Goal: Answer question/provide support: Share knowledge or assist other users

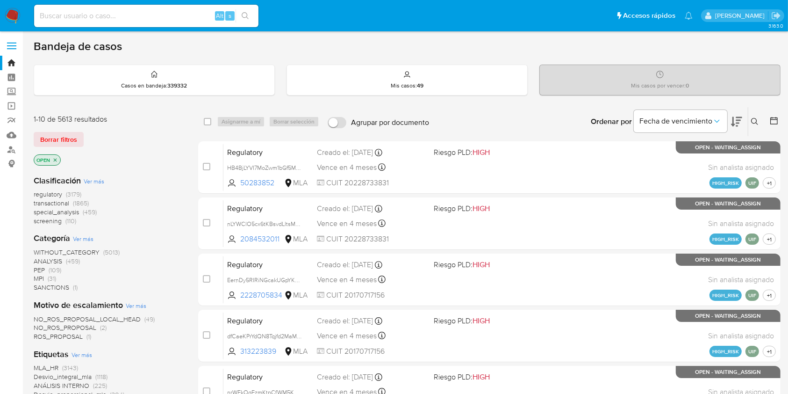
click at [14, 17] on img at bounding box center [13, 16] width 16 height 16
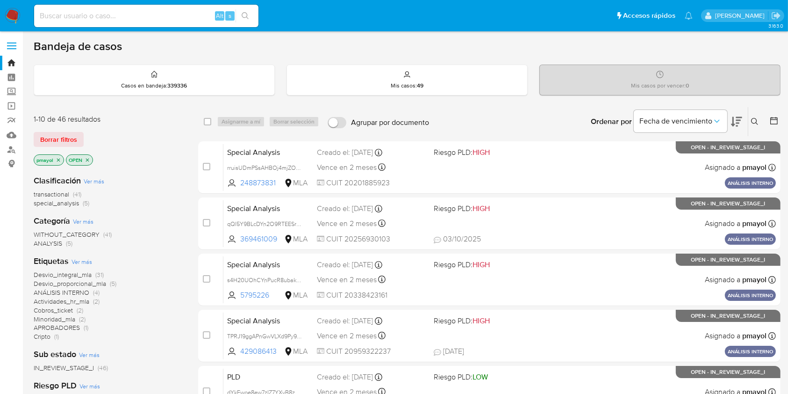
click at [135, 14] on input at bounding box center [146, 16] width 224 height 12
paste input "TPRJ19ggAPnGwVLXd9Py9olo"
type input "TPRJ19ggAPnGwVLXd9Py9olo"
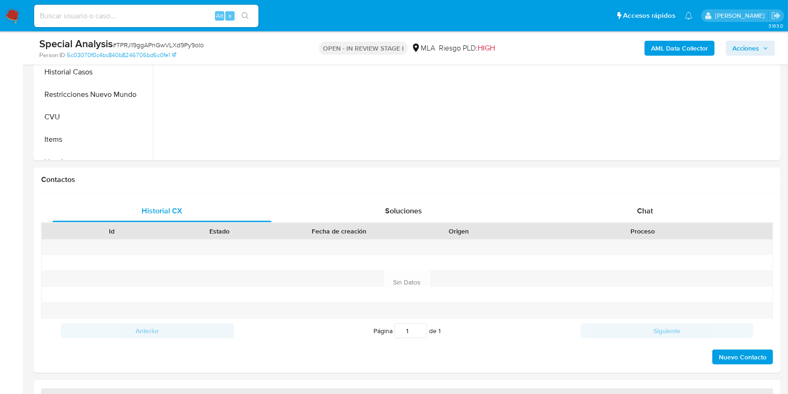
scroll to position [337, 0]
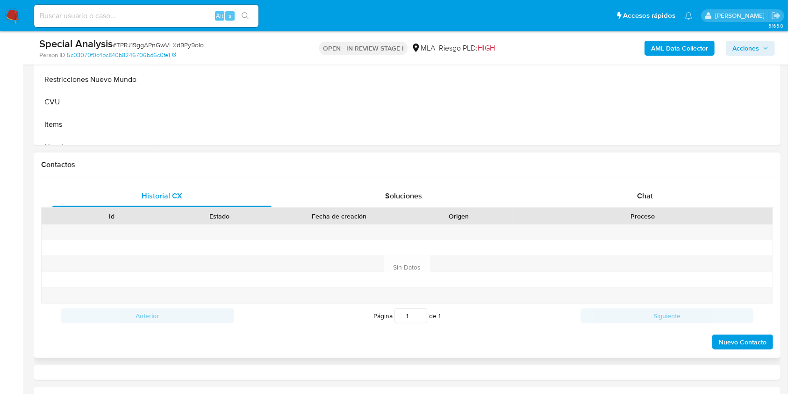
select select "10"
click at [598, 195] on span "Chat" at bounding box center [645, 195] width 16 height 11
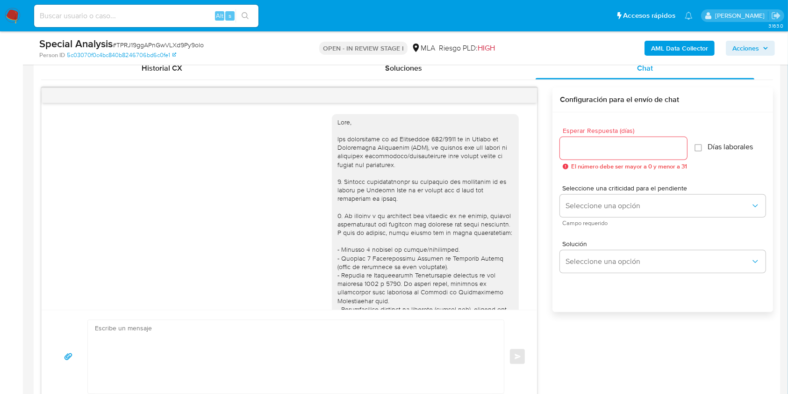
scroll to position [383, 0]
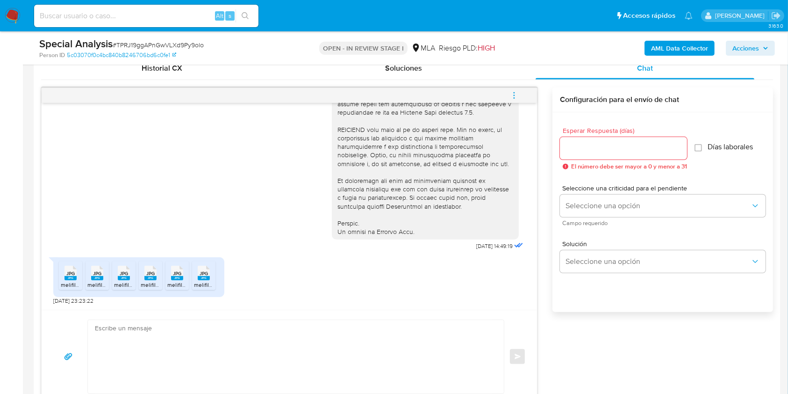
click at [179, 46] on span "# TPRJ19ggAPnGwVLXd9Py9olo" at bounding box center [158, 44] width 91 height 9
copy span "TPRJ19ggAPnGwVLXd9Py9olo"
click at [283, 295] on textarea at bounding box center [293, 356] width 397 height 73
paste textarea "Hola, Muchas gracias por la respuesta. Analizamos tu caso y notamos que la info…"
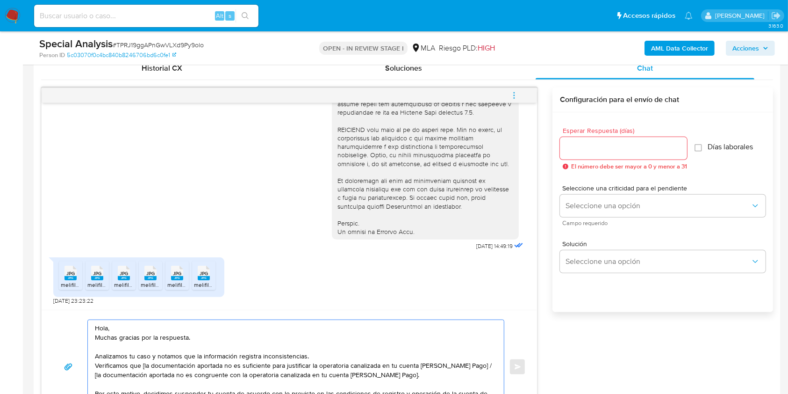
scroll to position [483, 0]
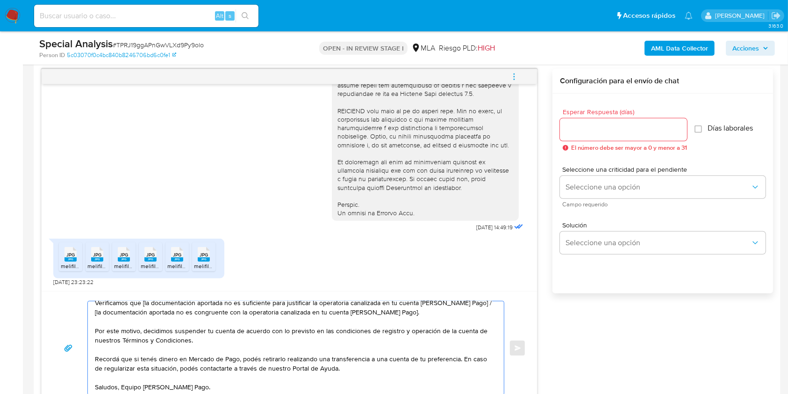
click at [131, 295] on textarea "Hola, Muchas gracias por la respuesta. Analizamos tu caso y notamos que la info…" at bounding box center [293, 348] width 397 height 94
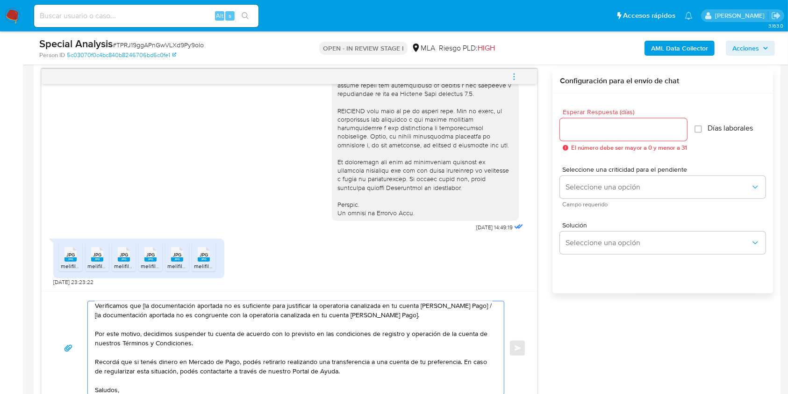
scroll to position [3, 0]
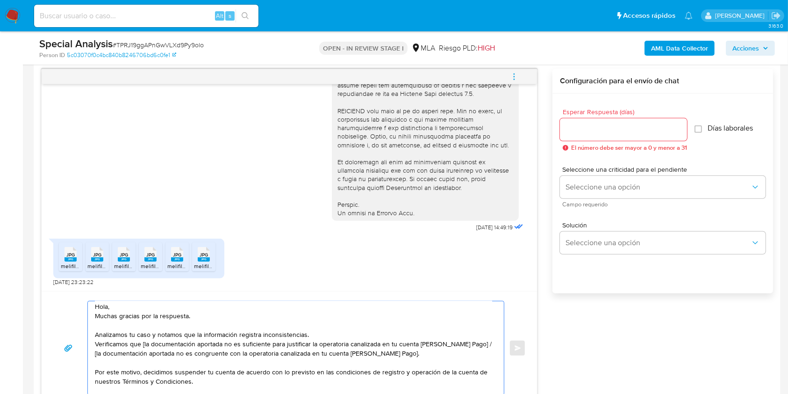
click at [96, 295] on textarea "Hola, Muchas gracias por la respuesta. Analizamos tu caso y notamos que la info…" at bounding box center [293, 348] width 397 height 94
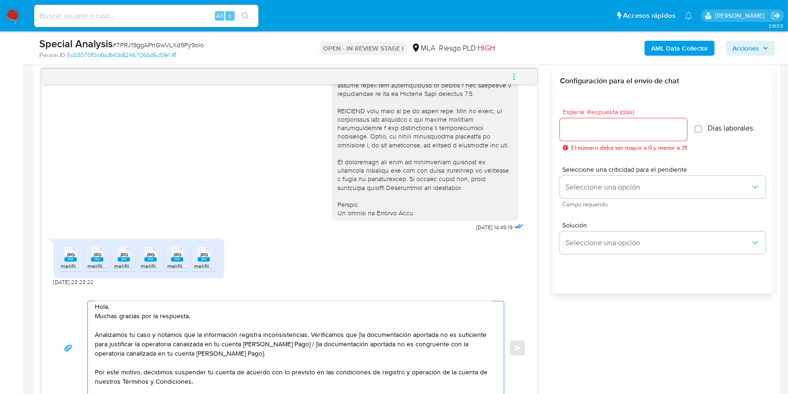
click at [359, 295] on textarea "Hola, Muchas gracias por la respuesta. Analizamos tu caso y notamos que la info…" at bounding box center [293, 348] width 397 height 94
drag, startPoint x: 319, startPoint y: 349, endPoint x: 295, endPoint y: 343, distance: 25.1
click at [295, 295] on textarea "Hola, Muchas gracias por la respuesta. Analizamos tu caso y notamos que la info…" at bounding box center [293, 348] width 397 height 94
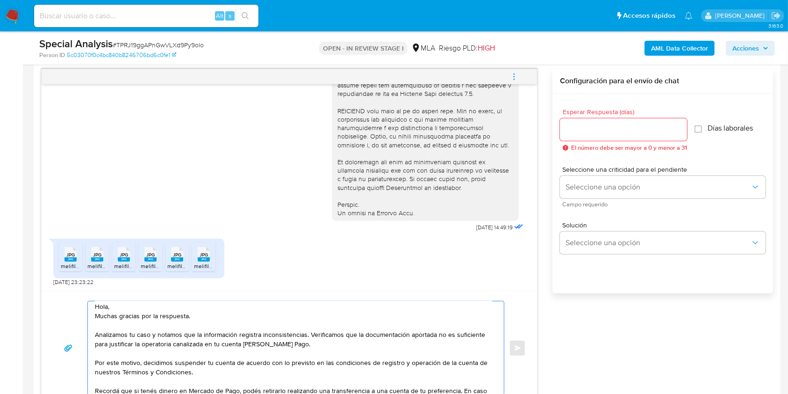
type textarea "Hola, Muchas gracias por la respuesta. Analizamos tu caso y notamos que la info…"
click at [598, 127] on input "Esperar Respuesta (días)" at bounding box center [623, 129] width 127 height 12
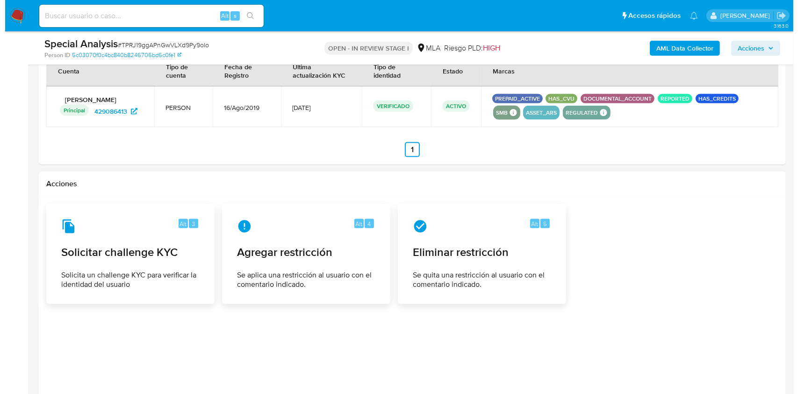
scroll to position [1438, 0]
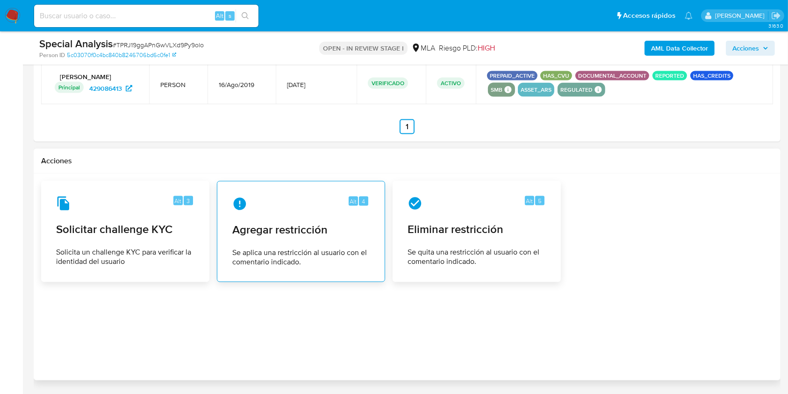
type input "0"
click at [324, 195] on div "Alt 4 Agregar restricción Se aplica una restricción al usuario con el comentari…" at bounding box center [301, 231] width 152 height 85
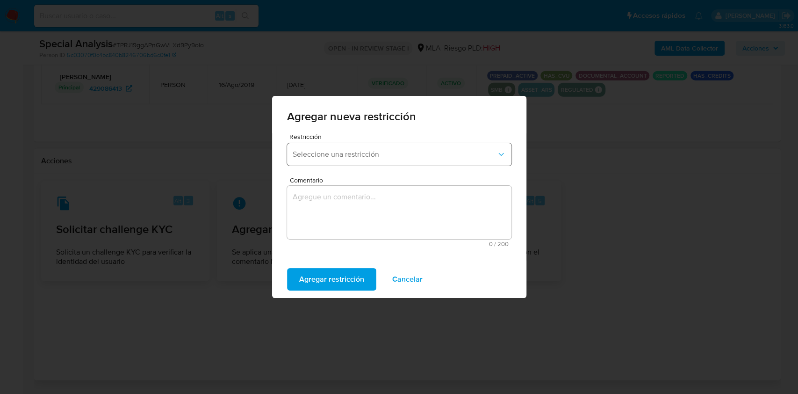
click at [385, 154] on span "Seleccione una restricción" at bounding box center [395, 154] width 204 height 9
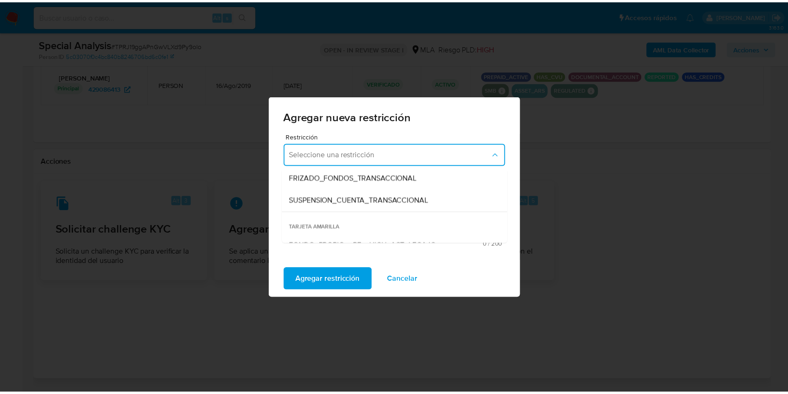
scroll to position [124, 0]
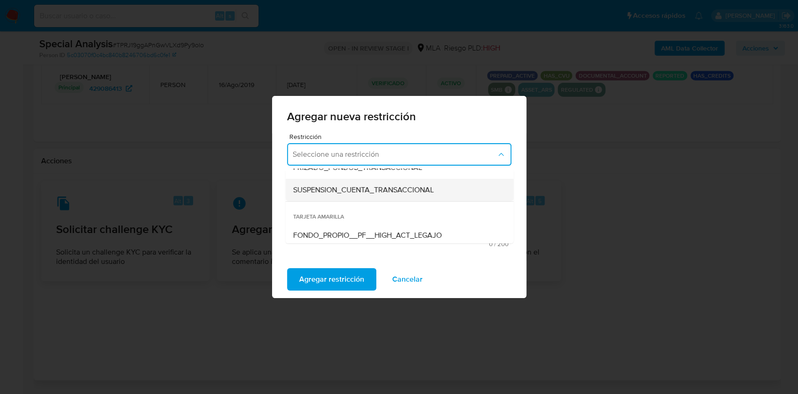
click at [392, 182] on div "SUSPENSION_CUENTA_TRANSACCIONAL" at bounding box center [397, 190] width 208 height 22
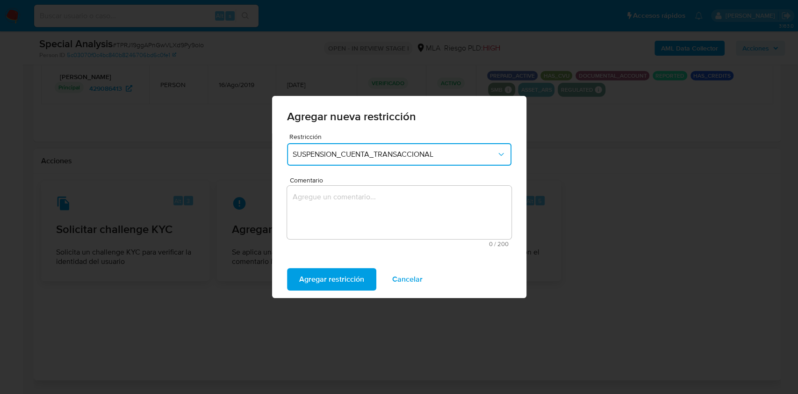
click at [380, 198] on textarea "Comentario" at bounding box center [399, 212] width 224 height 53
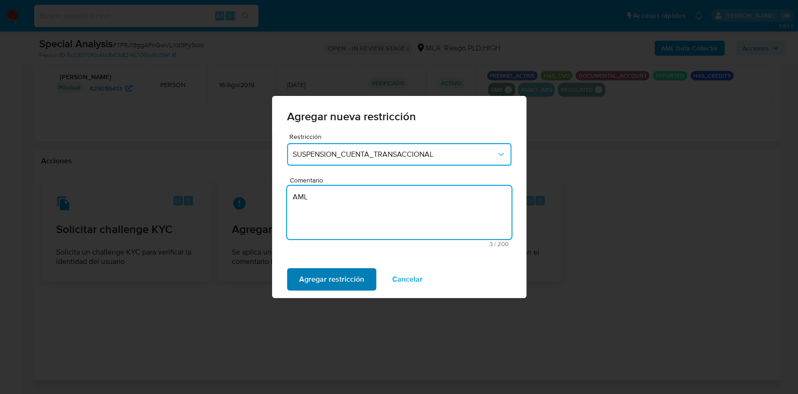
type textarea "AML"
click at [351, 284] on span "Agregar restricción" at bounding box center [331, 279] width 65 height 21
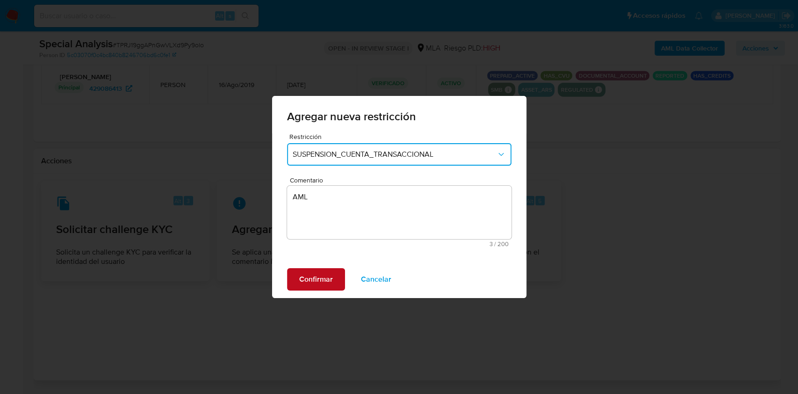
click at [296, 279] on button "Confirmar" at bounding box center [316, 279] width 58 height 22
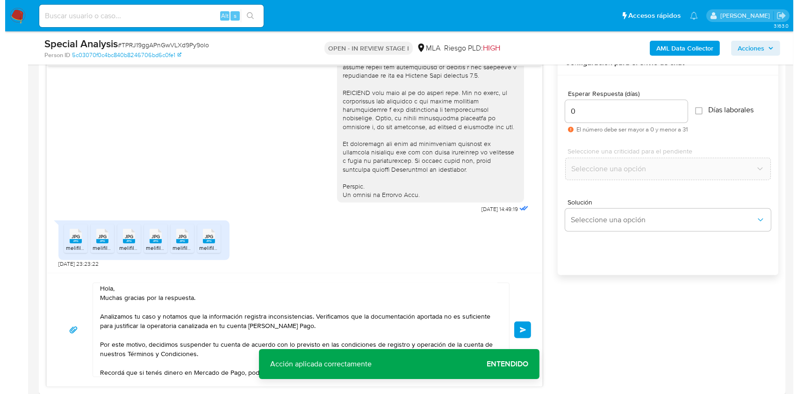
scroll to position [489, 0]
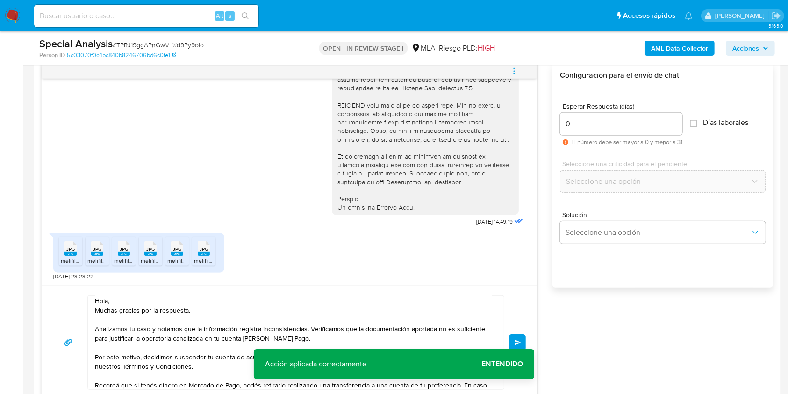
click at [517, 295] on span "Enviar" at bounding box center [518, 342] width 7 height 6
click at [512, 67] on icon "menu-action" at bounding box center [514, 71] width 8 height 8
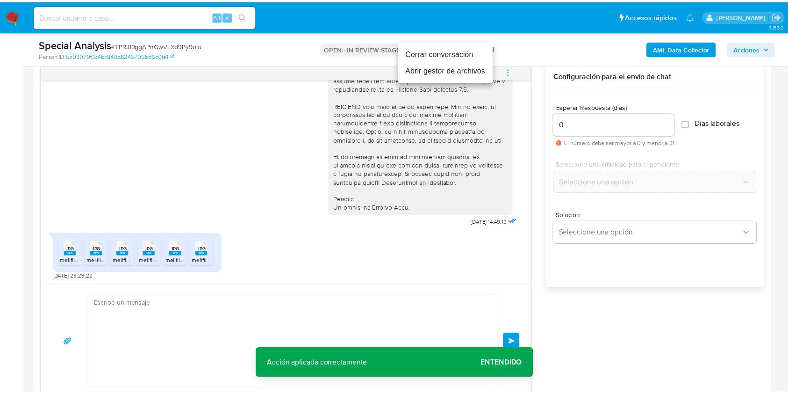
scroll to position [0, 0]
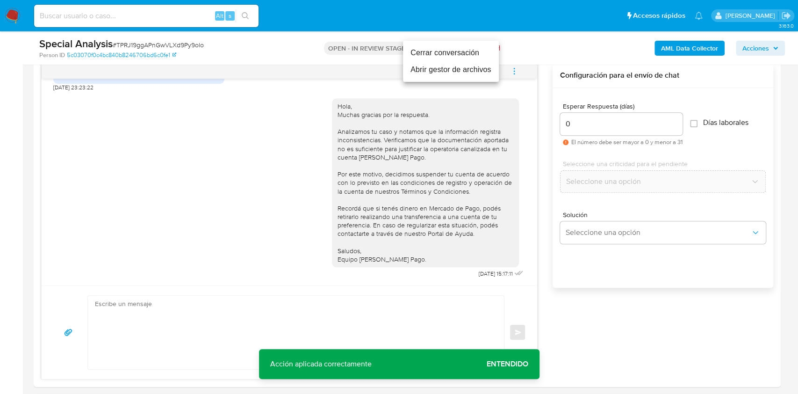
click at [439, 54] on li "Cerrar conversación" at bounding box center [451, 52] width 96 height 17
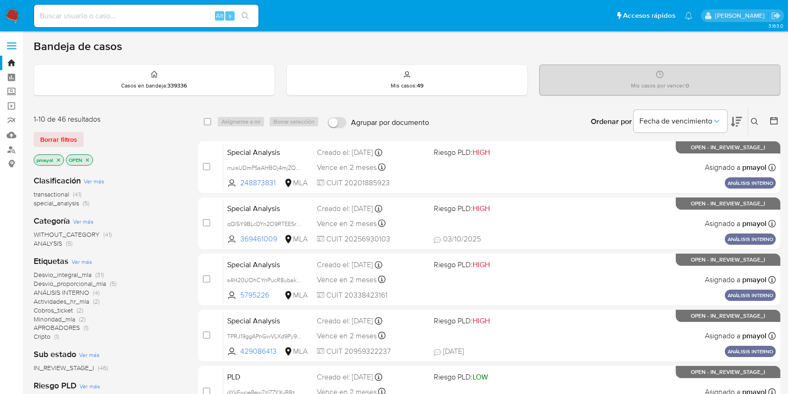
click at [754, 121] on icon at bounding box center [754, 121] width 7 height 7
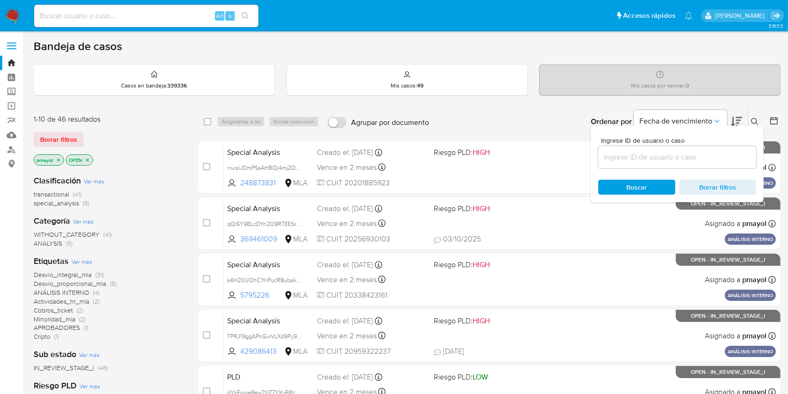
click at [624, 157] on input at bounding box center [678, 157] width 158 height 12
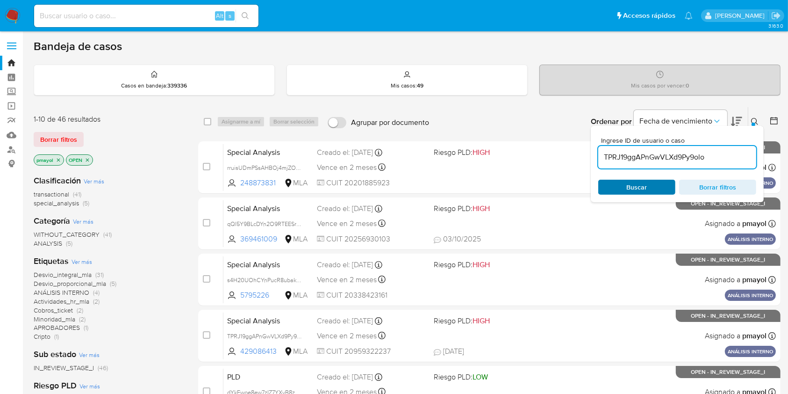
type input "TPRJ19ggAPnGwVLXd9Py9olo"
click at [620, 186] on div "Buscar Borrar filtros" at bounding box center [678, 187] width 158 height 15
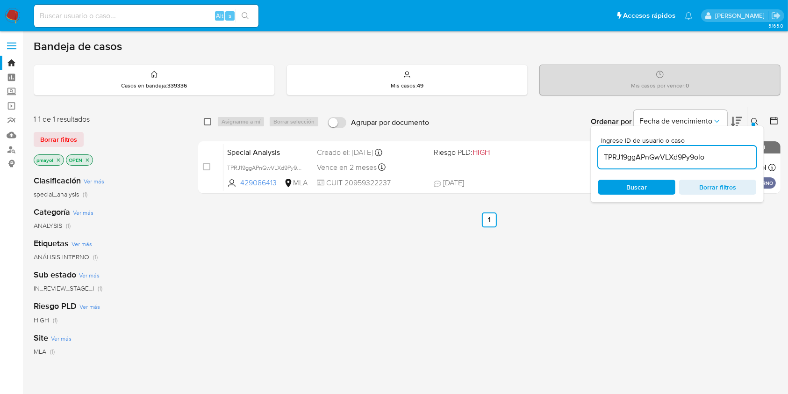
click at [210, 118] on input "checkbox" at bounding box center [207, 121] width 7 height 7
checkbox input "true"
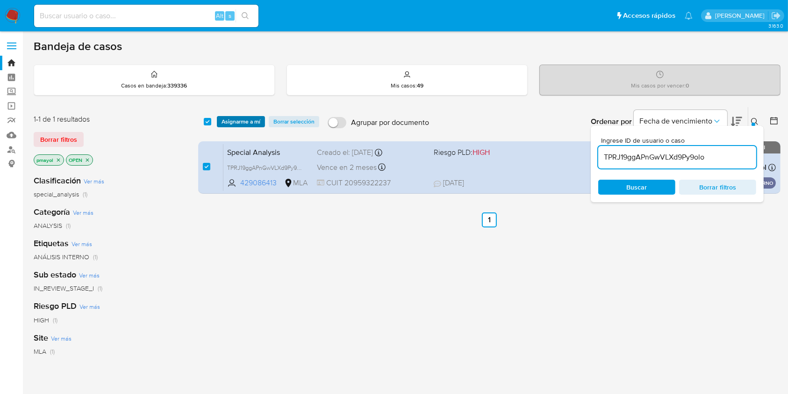
click at [219, 119] on button "Asignarme a mí" at bounding box center [241, 121] width 48 height 11
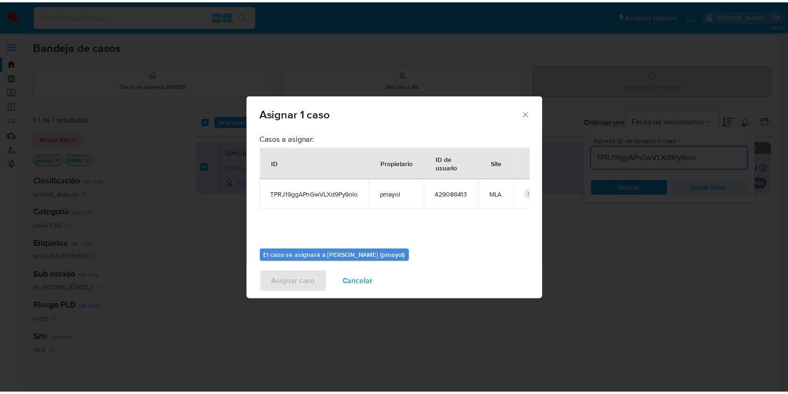
scroll to position [48, 0]
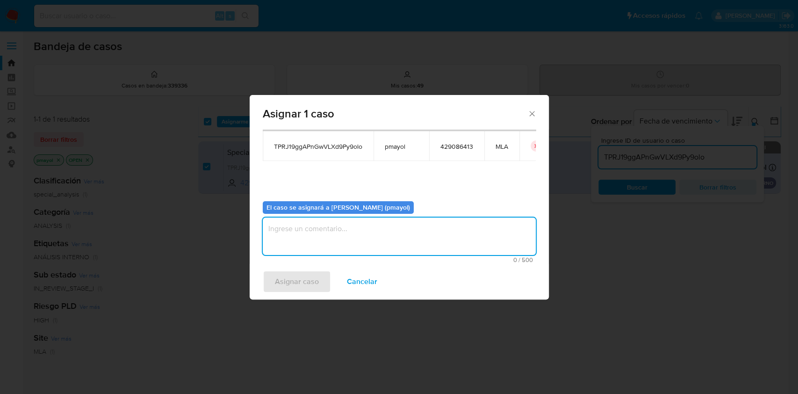
click at [420, 231] on textarea "assign-modal" at bounding box center [399, 235] width 273 height 37
type textarea "Asignación"
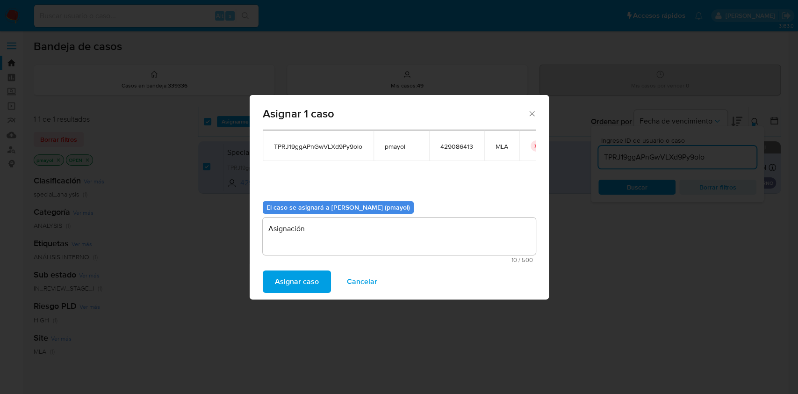
click at [296, 282] on span "Asignar caso" at bounding box center [297, 281] width 44 height 21
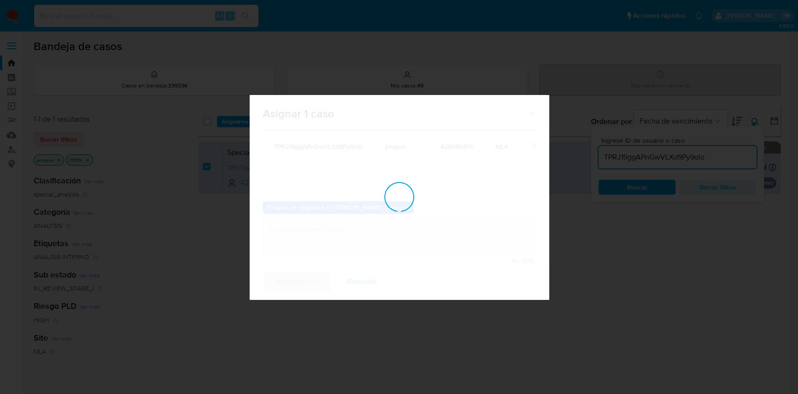
checkbox input "false"
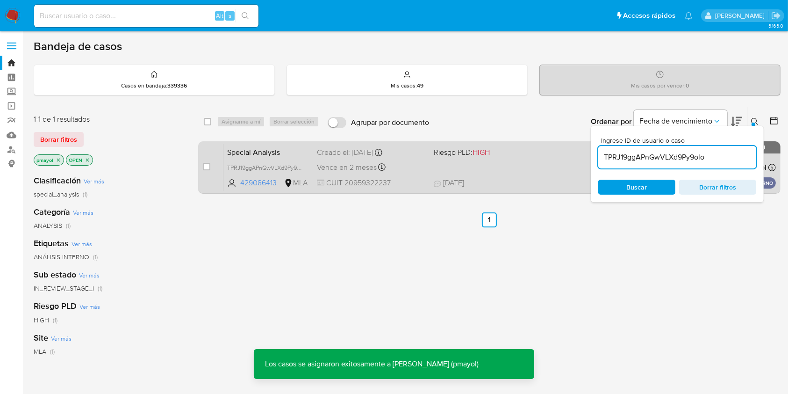
click at [502, 165] on div "Special Analysis TPRJ19ggAPnGwVLXd9Py9olo 429086413 MLA Riesgo PLD: HIGH Creado…" at bounding box center [500, 167] width 553 height 47
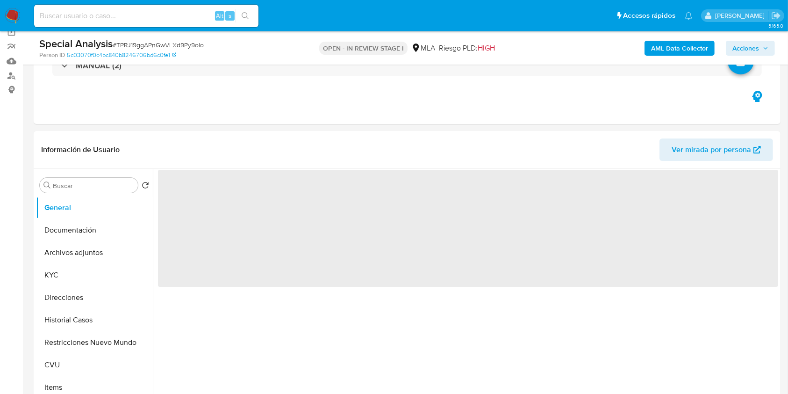
select select "10"
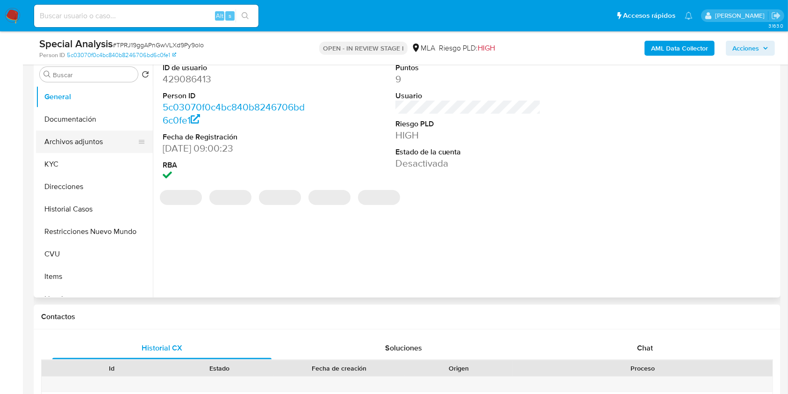
click at [112, 144] on button "Archivos adjuntos" at bounding box center [90, 141] width 109 height 22
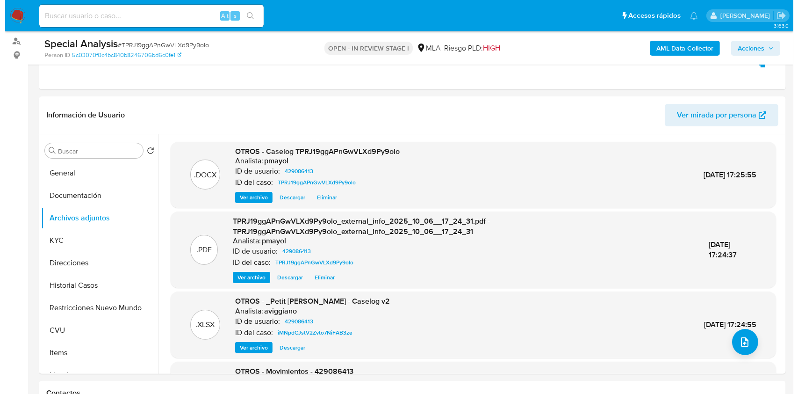
scroll to position [125, 0]
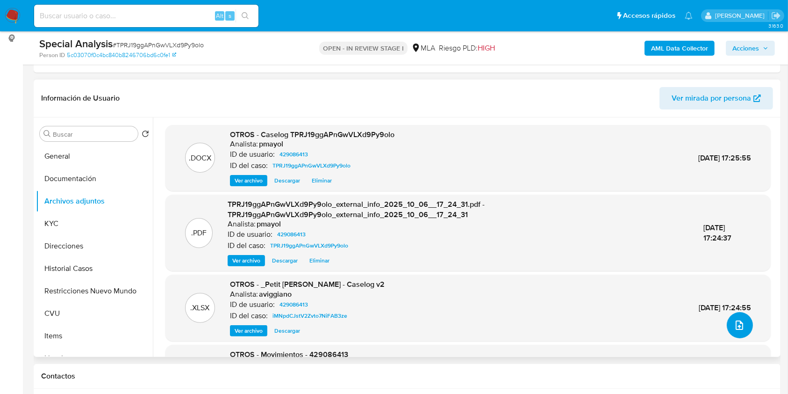
click at [734, 327] on icon "upload-file" at bounding box center [739, 324] width 11 height 11
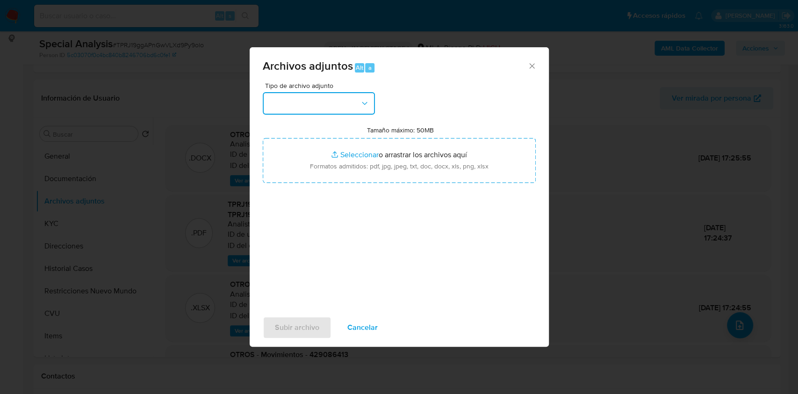
click at [348, 107] on button "button" at bounding box center [319, 103] width 112 height 22
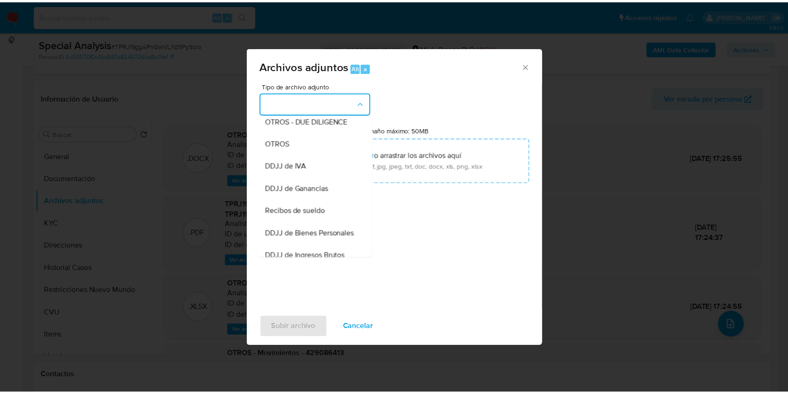
scroll to position [166, 0]
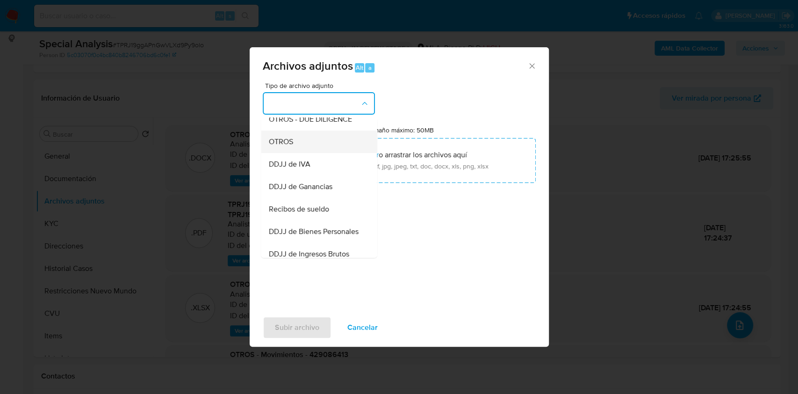
click at [314, 153] on div "OTROS" at bounding box center [315, 141] width 95 height 22
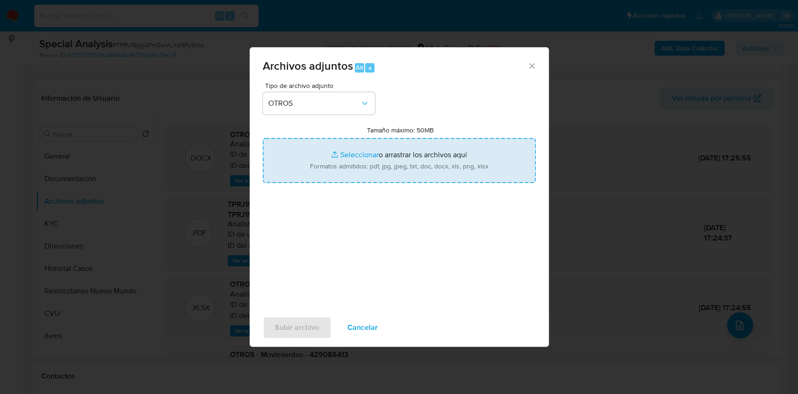
click at [346, 162] on input "Tamaño máximo: 50MB Seleccionar archivos" at bounding box center [399, 160] width 273 height 45
type input "C:\fakepath\Movimientos-Aladdin- Kevin Jesus Petit Sanchez.xlsx"
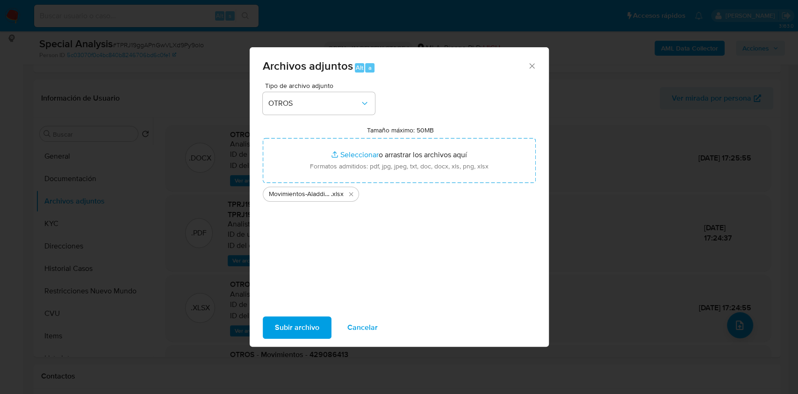
click at [294, 320] on span "Subir archivo" at bounding box center [297, 327] width 44 height 21
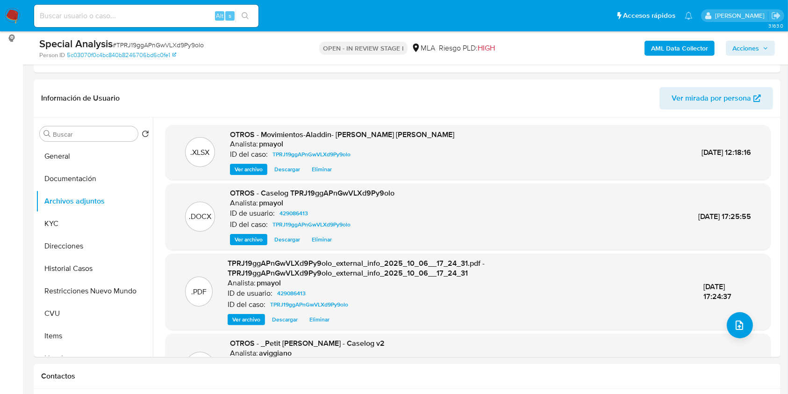
click at [746, 51] on span "Acciones" at bounding box center [746, 48] width 27 height 15
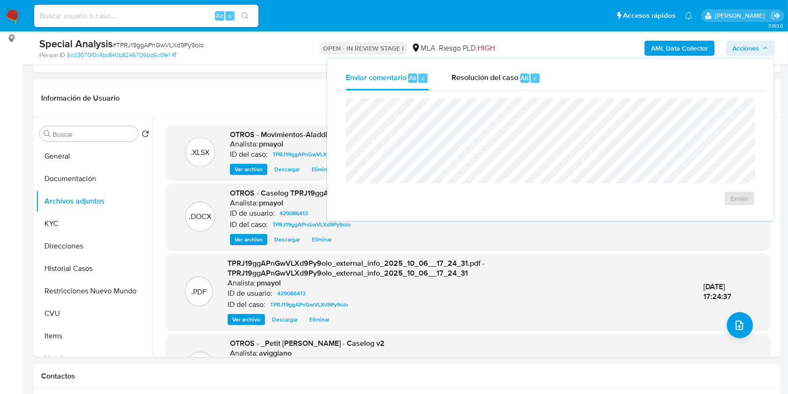
click at [490, 59] on div "Enviar comentario Alt c Resolución del caso Alt r Enviar" at bounding box center [550, 139] width 447 height 162
click at [497, 78] on span "Resolución del caso" at bounding box center [485, 77] width 67 height 11
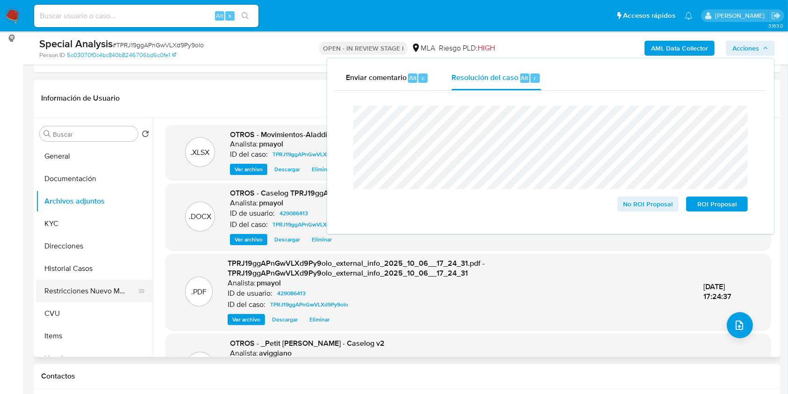
click at [113, 289] on button "Restricciones Nuevo Mundo" at bounding box center [90, 291] width 109 height 22
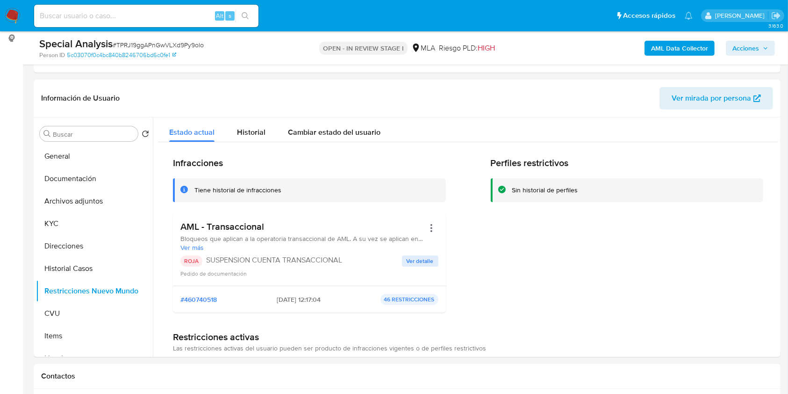
click at [749, 47] on span "Acciones" at bounding box center [746, 48] width 27 height 15
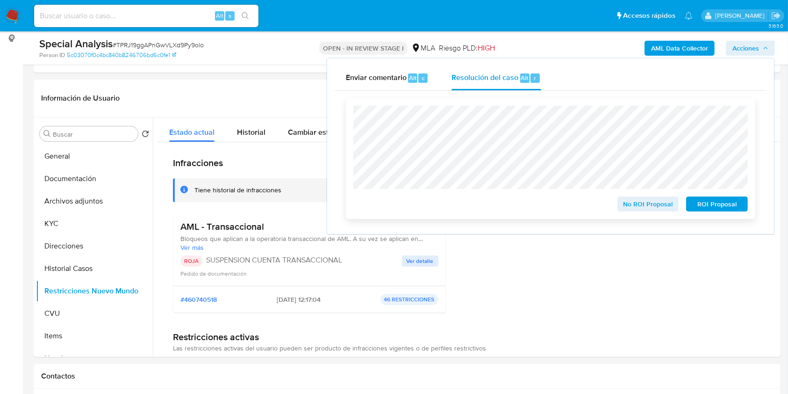
click at [722, 202] on span "ROI Proposal" at bounding box center [717, 203] width 49 height 13
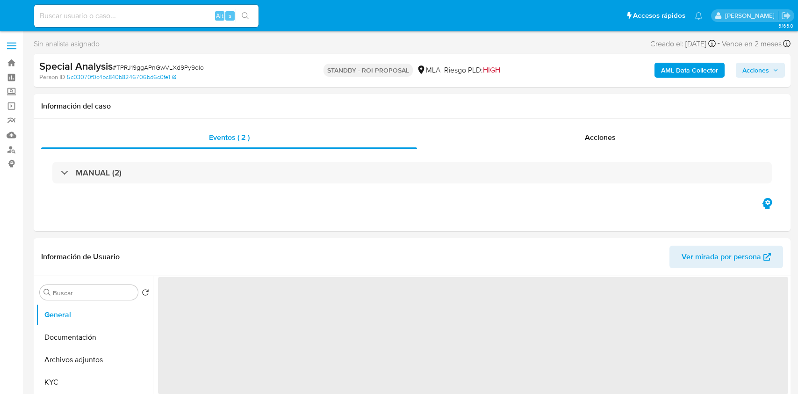
select select "10"
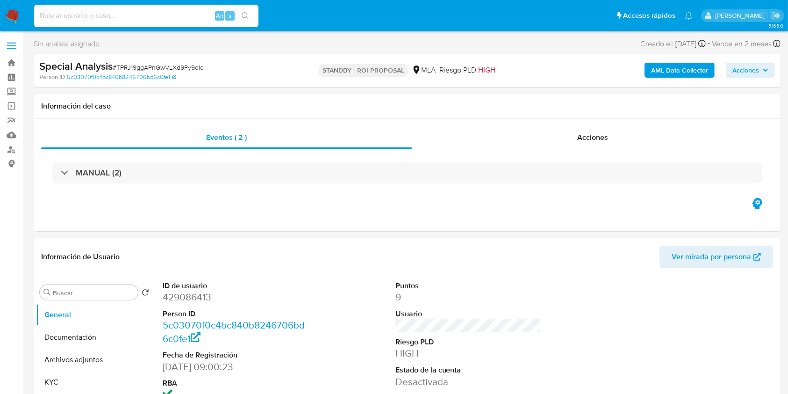
click at [157, 14] on input at bounding box center [146, 16] width 224 height 12
paste input "s4H20UOhCYnPucR8ubakfeca"
type input "s4H20UOhCYnPucR8ubakfeca"
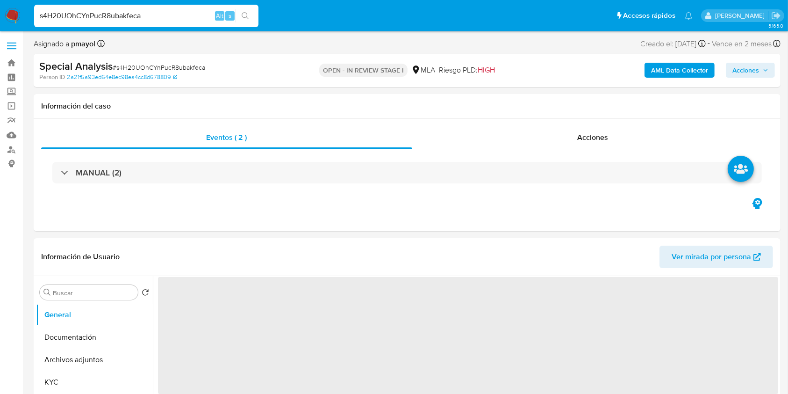
select select "10"
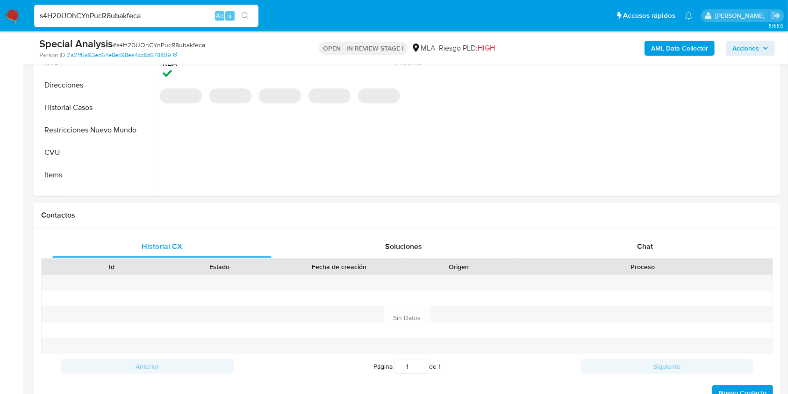
scroll to position [297, 0]
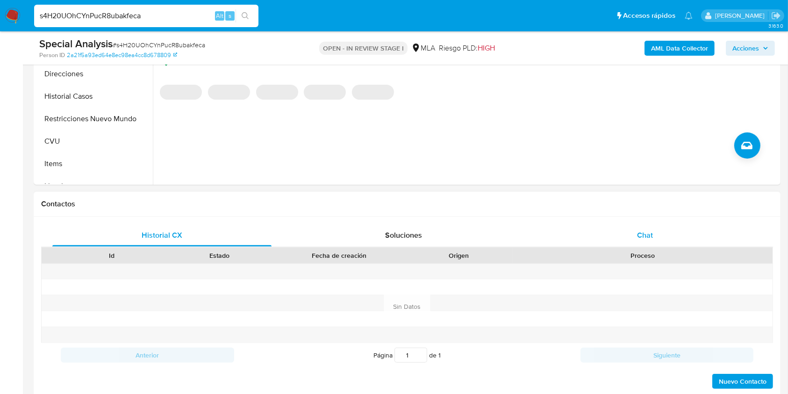
click at [626, 233] on div "Chat" at bounding box center [645, 235] width 219 height 22
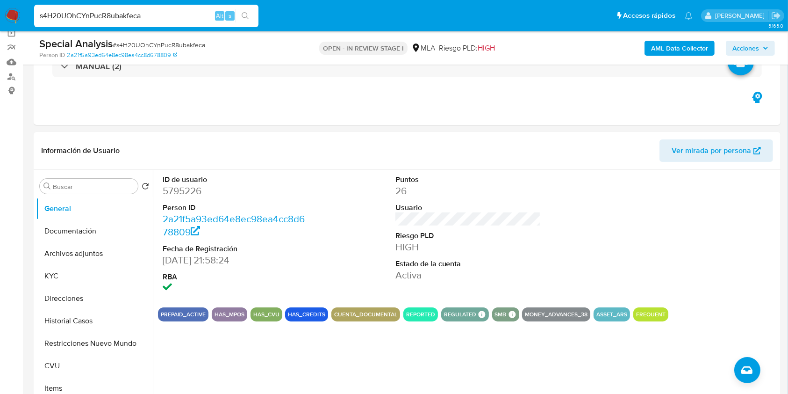
scroll to position [71, 0]
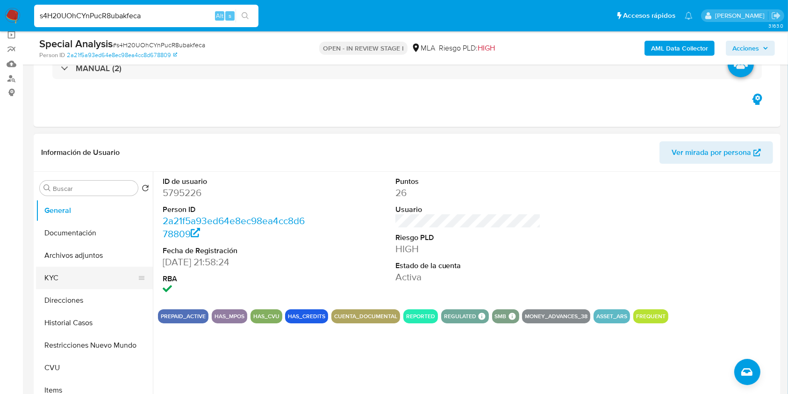
click at [56, 278] on button "KYC" at bounding box center [90, 278] width 109 height 22
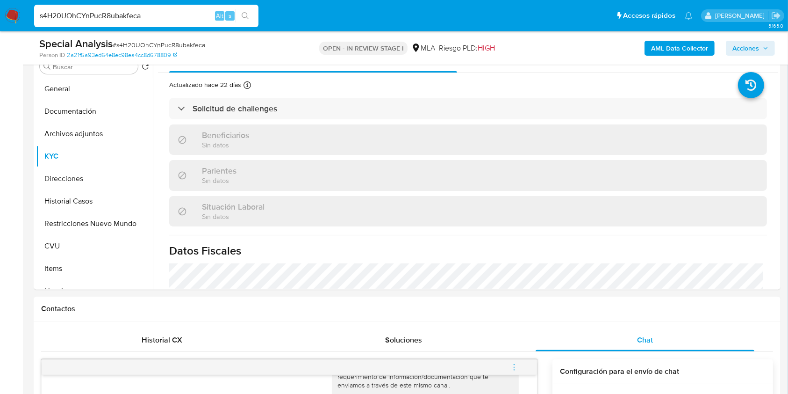
scroll to position [195, 0]
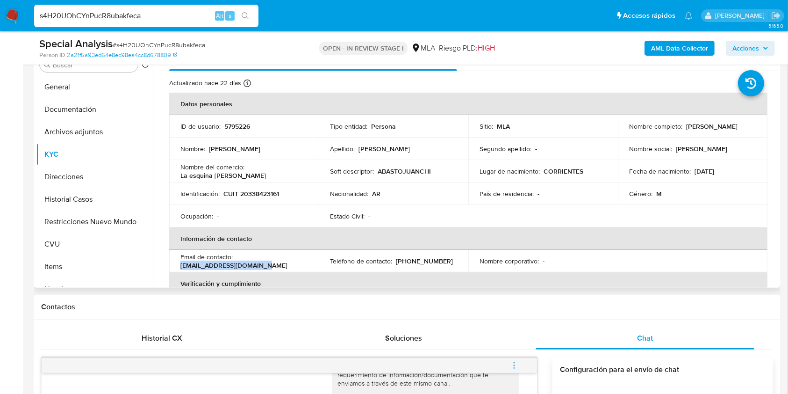
drag, startPoint x: 270, startPoint y: 262, endPoint x: 174, endPoint y: 262, distance: 95.9
click at [174, 262] on td "Email de contacto : [EMAIL_ADDRESS][DOMAIN_NAME]" at bounding box center [244, 261] width 150 height 22
copy p "[EMAIL_ADDRESS][DOMAIN_NAME]"
click at [158, 17] on input "s4H20UOhCYnPucR8ubakfeca" at bounding box center [146, 16] width 224 height 12
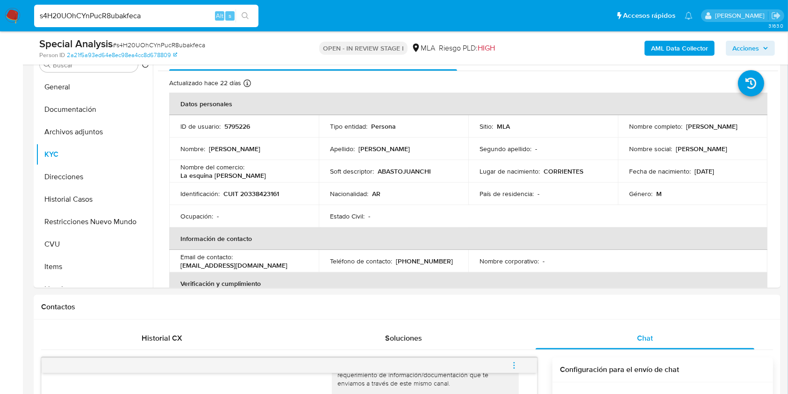
click at [158, 17] on input "s4H20UOhCYnPucR8ubakfeca" at bounding box center [146, 16] width 224 height 12
paste input "qQI5Y9BLcDYn2O9RTEESrZt7"
type input "qQI5Y9BLcDYn2O9RTEESrZt7"
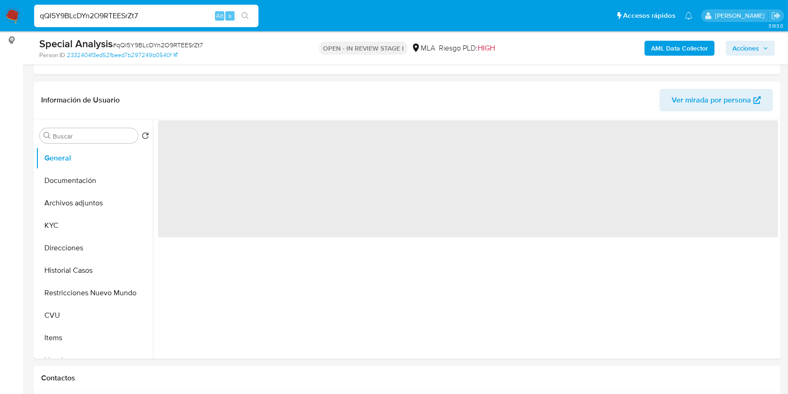
select select "10"
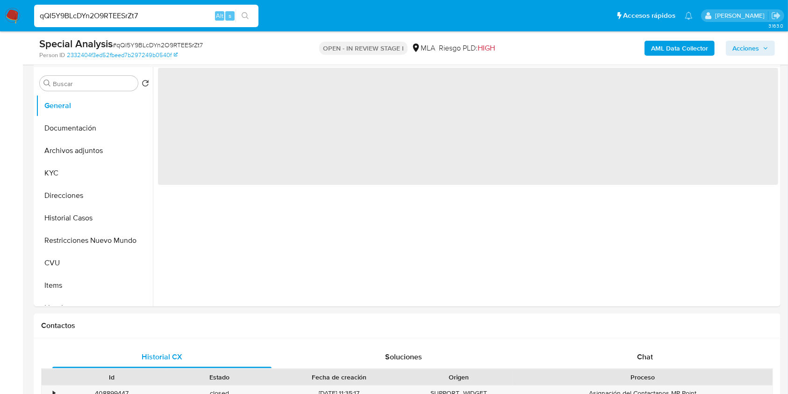
scroll to position [188, 0]
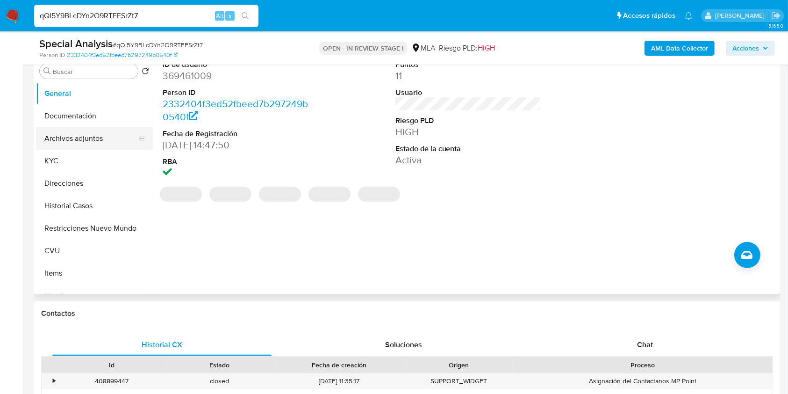
click at [109, 134] on button "Archivos adjuntos" at bounding box center [90, 138] width 109 height 22
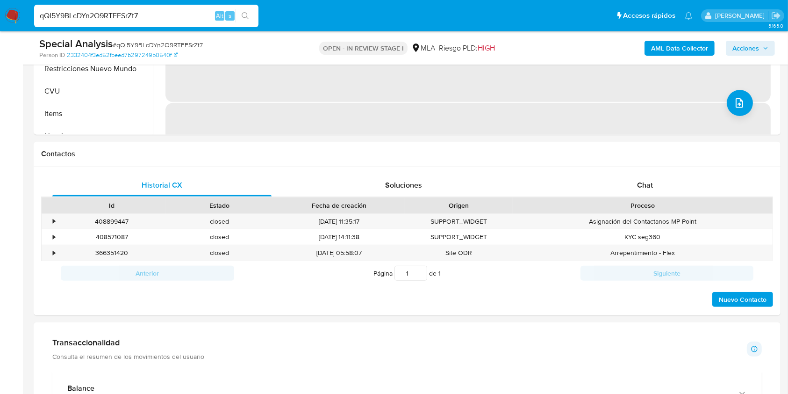
scroll to position [425, 0]
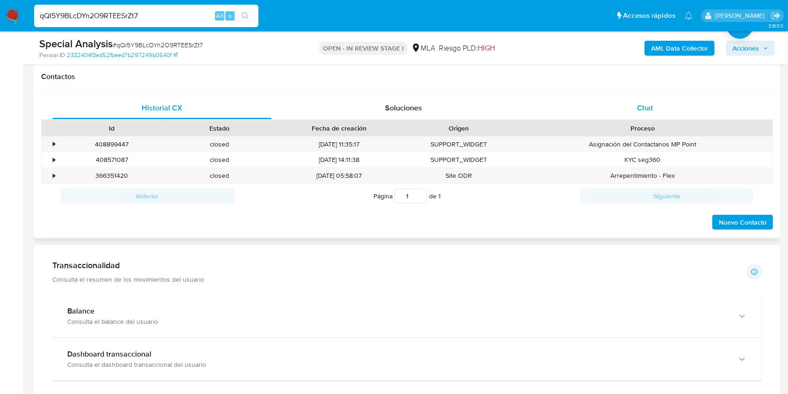
click at [640, 101] on div "Chat" at bounding box center [645, 108] width 219 height 22
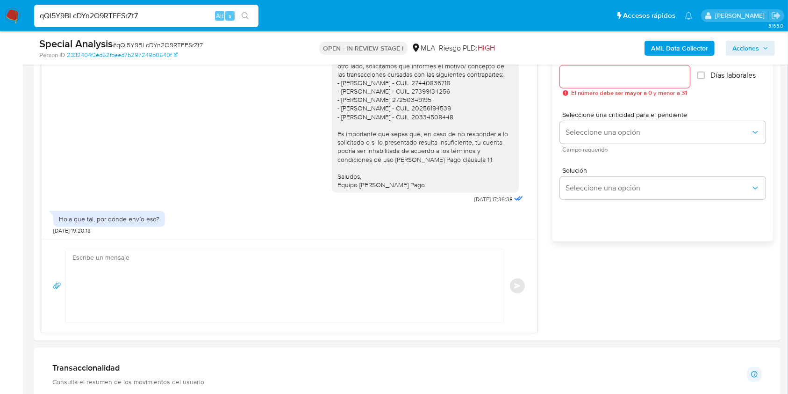
scroll to position [541, 0]
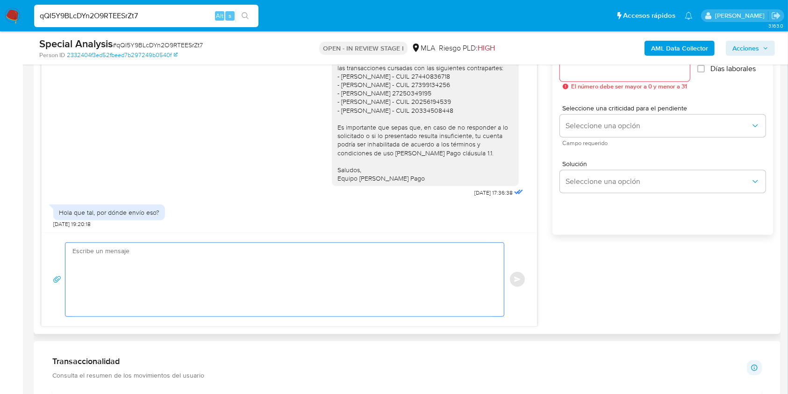
click at [250, 275] on textarea at bounding box center [282, 279] width 420 height 73
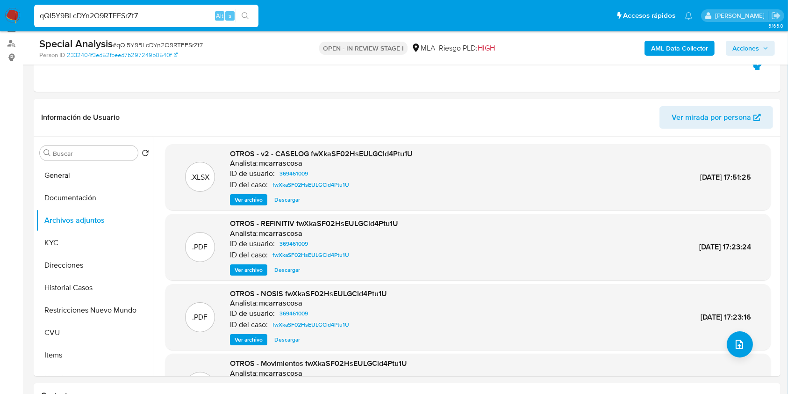
scroll to position [150, 0]
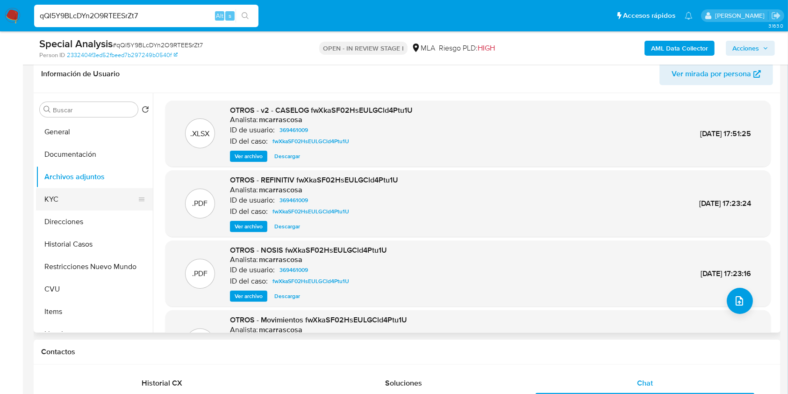
type textarea "Hola, Solicitamos el envío a través de este medio. Saludos, Equipo de Mercado P…"
click at [67, 195] on button "KYC" at bounding box center [90, 199] width 109 height 22
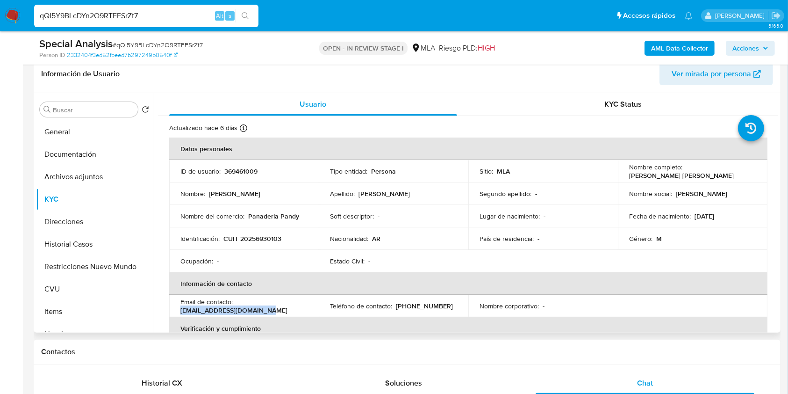
drag, startPoint x: 271, startPoint y: 309, endPoint x: 173, endPoint y: 312, distance: 98.3
click at [173, 312] on td "Email de contacto : pandy.panaderia@gmail.com" at bounding box center [244, 306] width 150 height 22
copy p "pandy.panaderia@gmail.com"
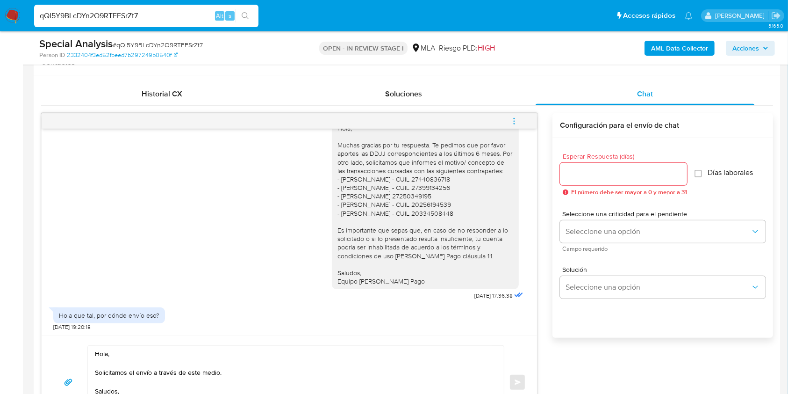
scroll to position [437, 0]
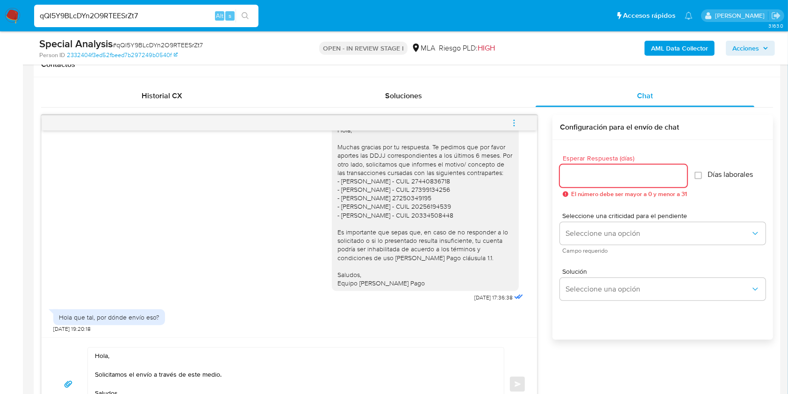
click at [586, 178] on input "Esperar Respuesta (días)" at bounding box center [623, 176] width 127 height 12
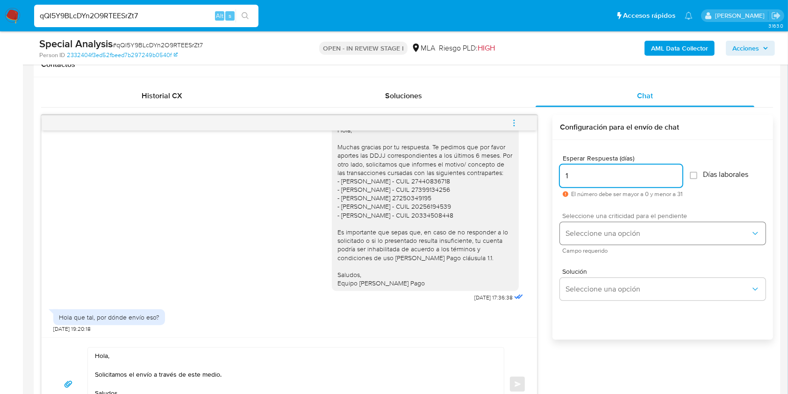
type input "1"
click at [580, 233] on span "Seleccione una opción" at bounding box center [658, 233] width 185 height 9
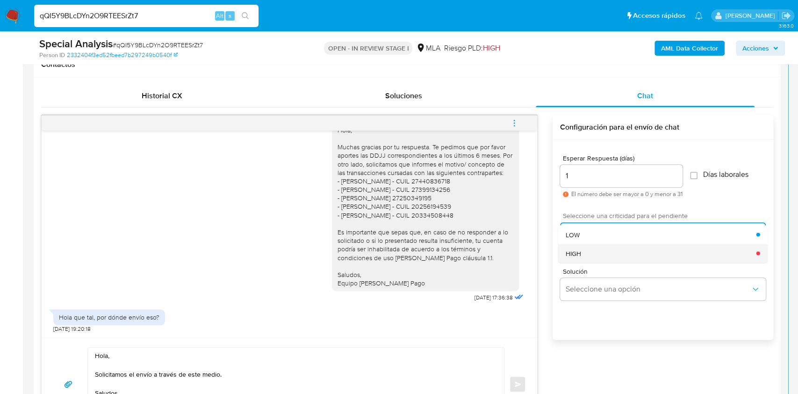
click at [585, 255] on div "HIGH" at bounding box center [661, 253] width 191 height 19
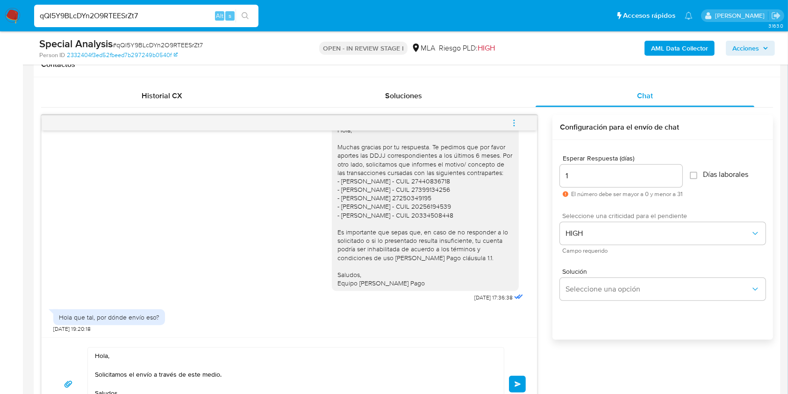
click at [515, 387] on button "Enviar" at bounding box center [517, 383] width 17 height 17
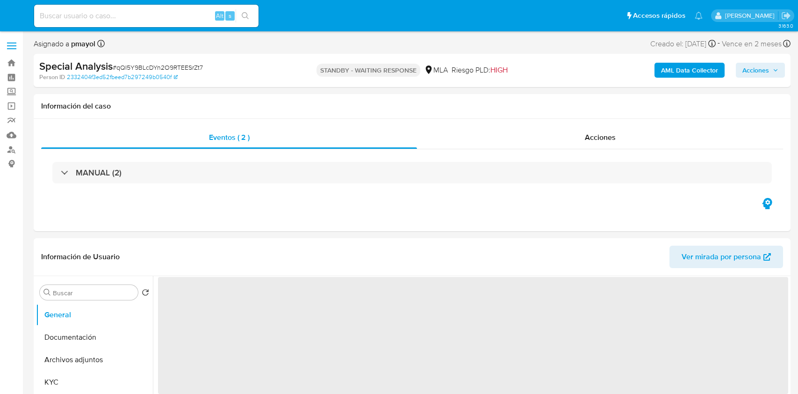
select select "10"
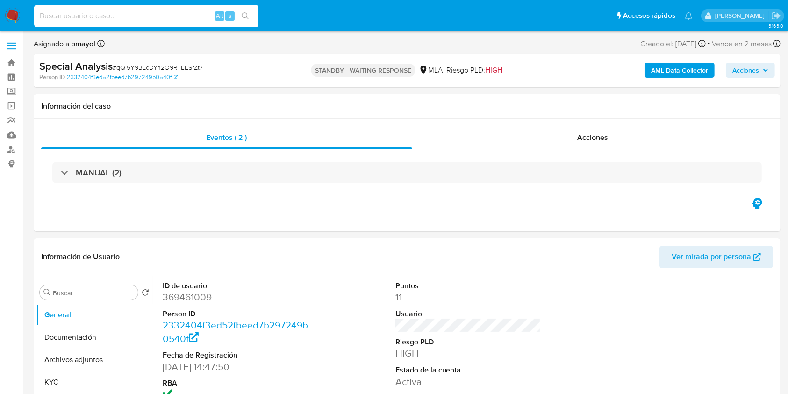
click at [185, 19] on input at bounding box center [146, 16] width 224 height 12
paste input "O4HMCp4O5PHvW7C88DxgT8Uf"
type input "O4HMCp4O5PHvW7C88DxgT8Uf"
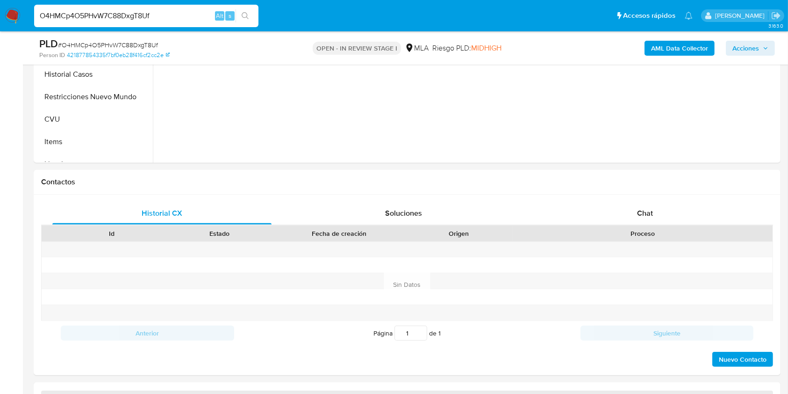
scroll to position [336, 0]
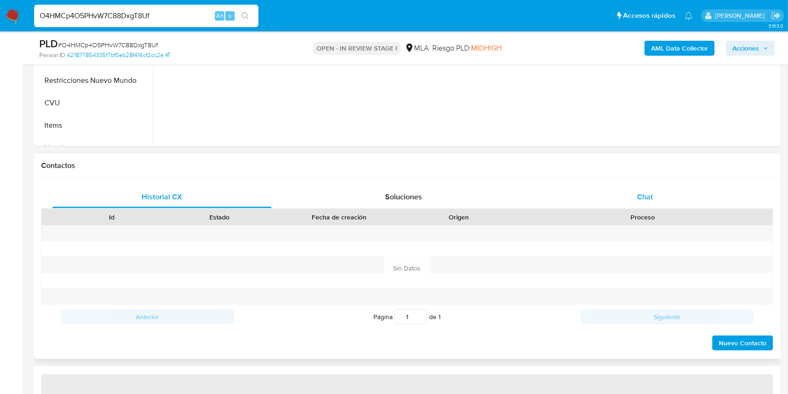
select select "10"
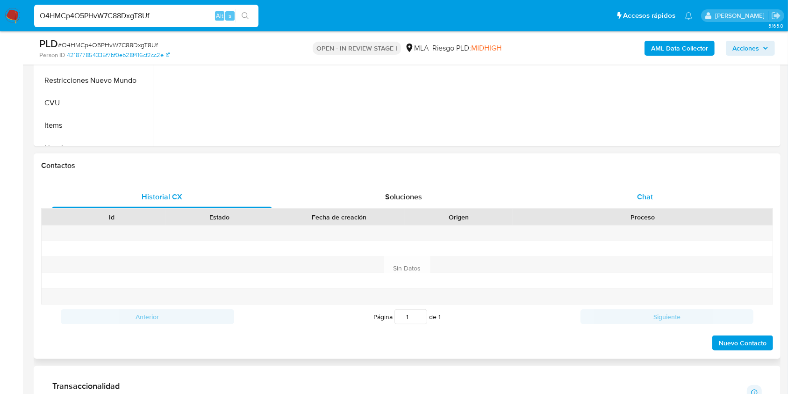
click at [671, 188] on div "Chat" at bounding box center [645, 197] width 219 height 22
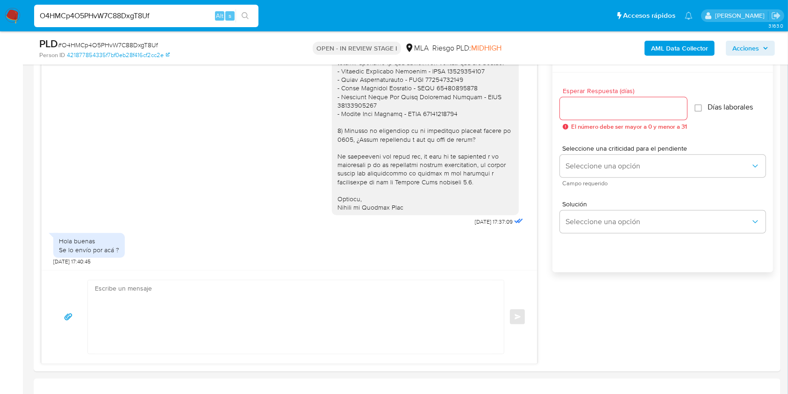
scroll to position [510, 0]
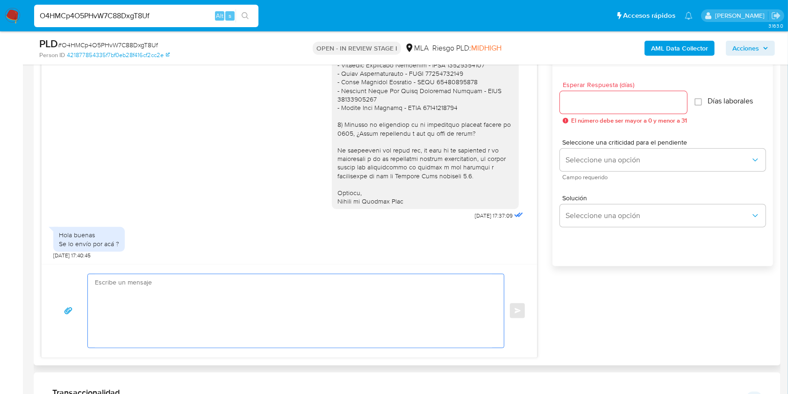
click at [266, 314] on textarea at bounding box center [293, 310] width 397 height 73
type textarea "Hola, Solicitamos el envío a través de este medio. Saludos, Equipo de Mercado P…"
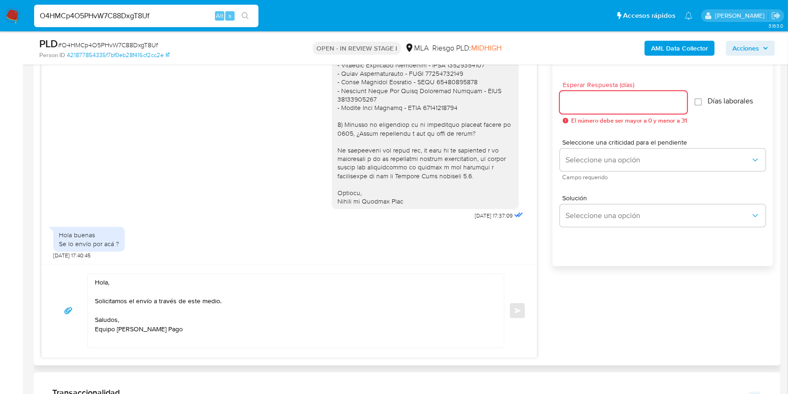
click at [592, 96] on input "Esperar Respuesta (días)" at bounding box center [623, 102] width 127 height 12
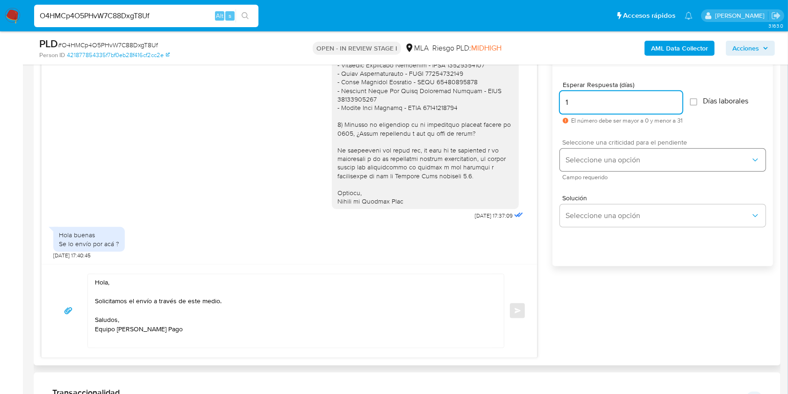
type input "1"
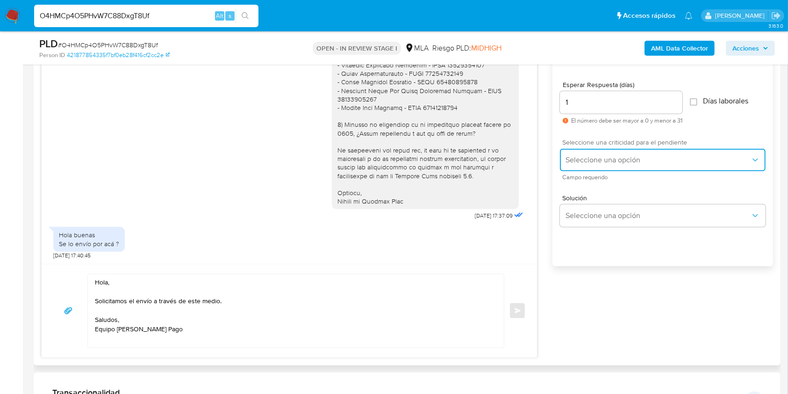
click at [588, 162] on span "Seleccione una opción" at bounding box center [658, 159] width 185 height 9
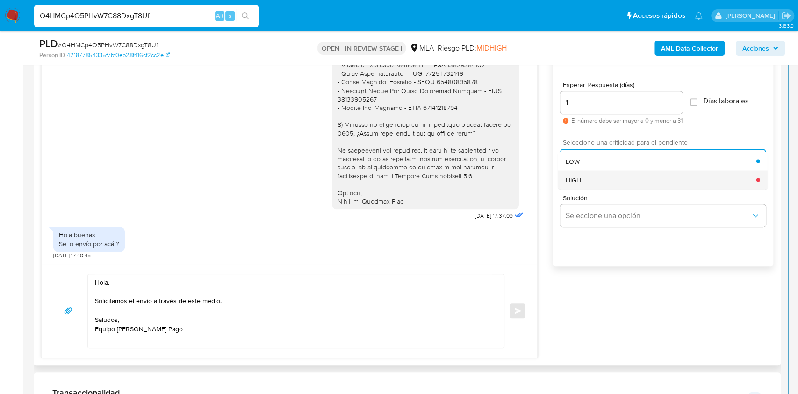
click at [589, 185] on div "HIGH" at bounding box center [661, 179] width 191 height 19
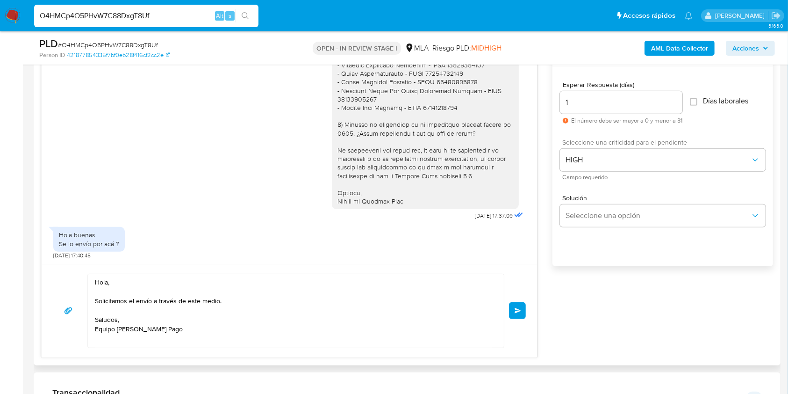
click at [512, 313] on button "Enviar" at bounding box center [517, 310] width 17 height 17
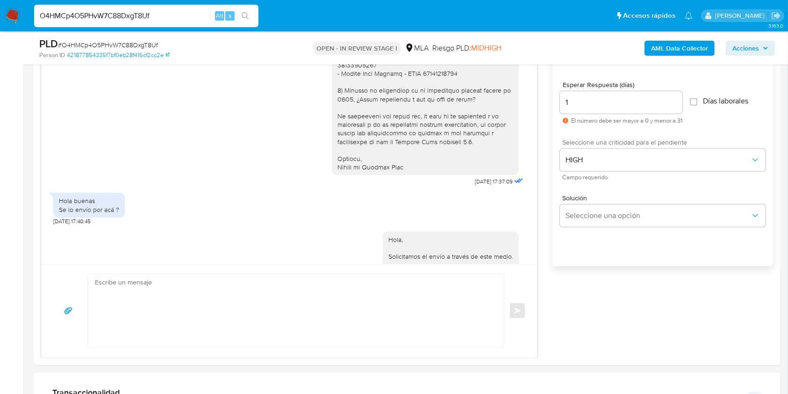
scroll to position [765, 0]
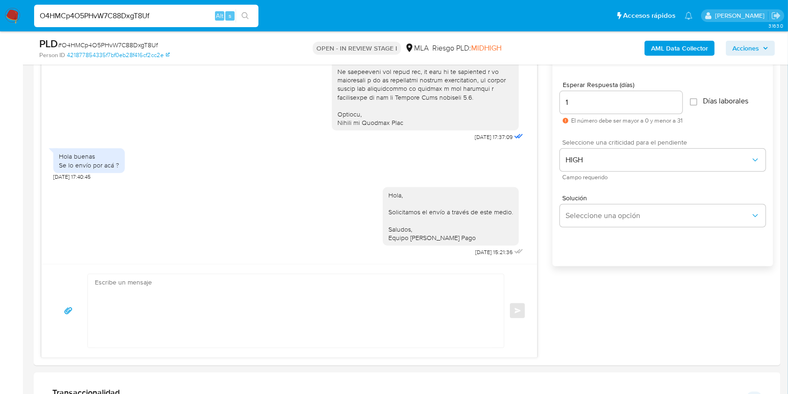
click at [185, 12] on input "O4HMCp4O5PHvW7C88DxgT8Uf" at bounding box center [146, 16] width 224 height 12
paste input "NqCWMIbv7denWcppW1fLoGFD"
type input "NqCWMIbv7denWcppW1fLoGFD"
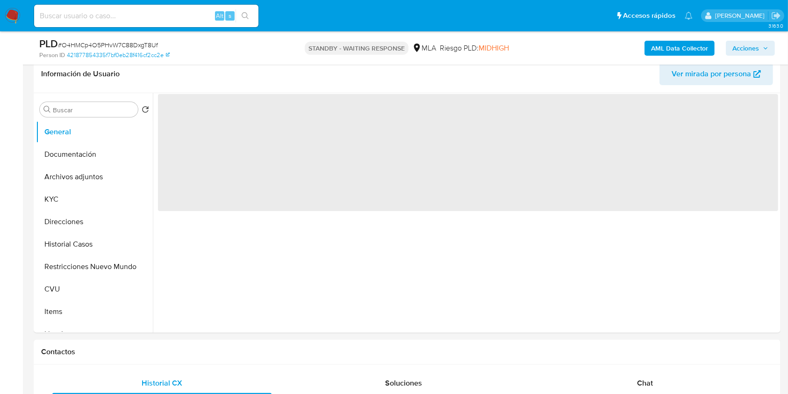
select select "10"
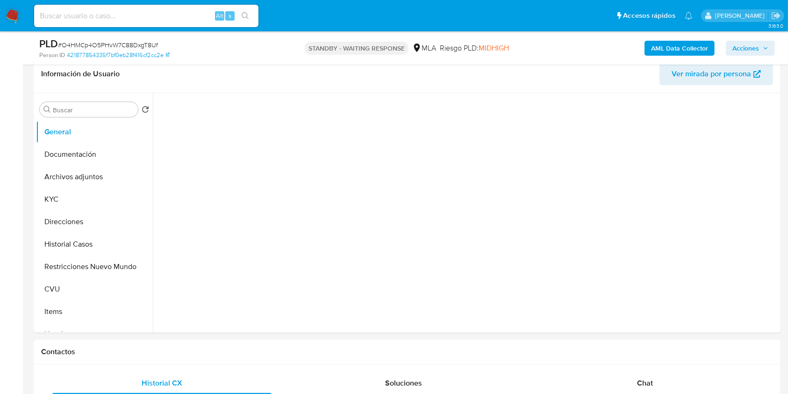
scroll to position [147, 0]
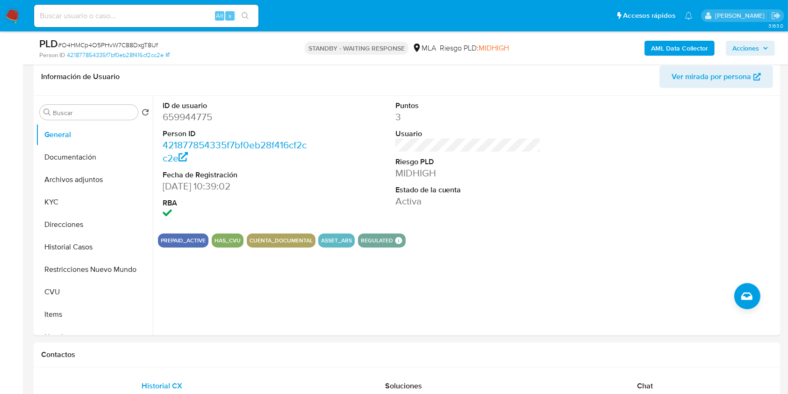
click at [22, 10] on nav "Pausado Ver notificaciones Alt s Accesos rápidos Presiona las siguientes teclas…" at bounding box center [394, 15] width 788 height 31
click at [16, 12] on img at bounding box center [13, 16] width 16 height 16
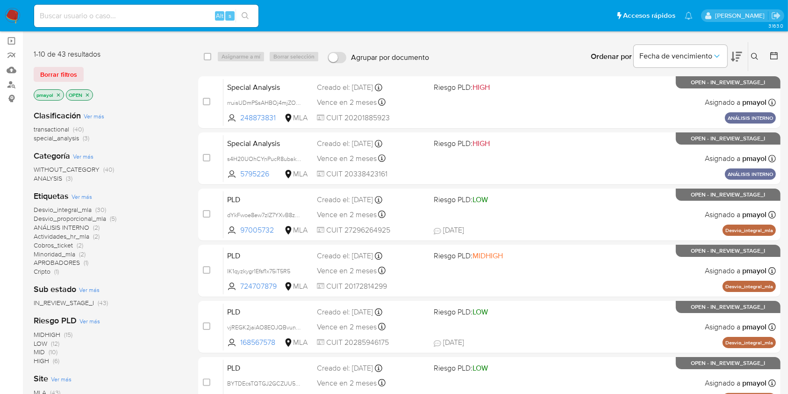
scroll to position [68, 0]
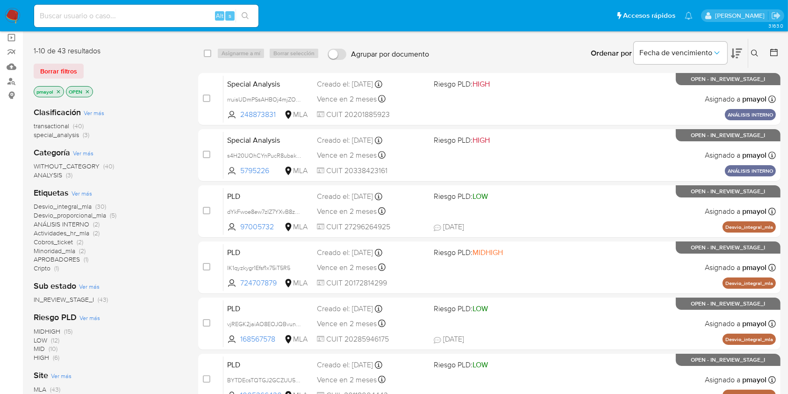
click at [57, 90] on icon "close-filter" at bounding box center [59, 92] width 6 height 6
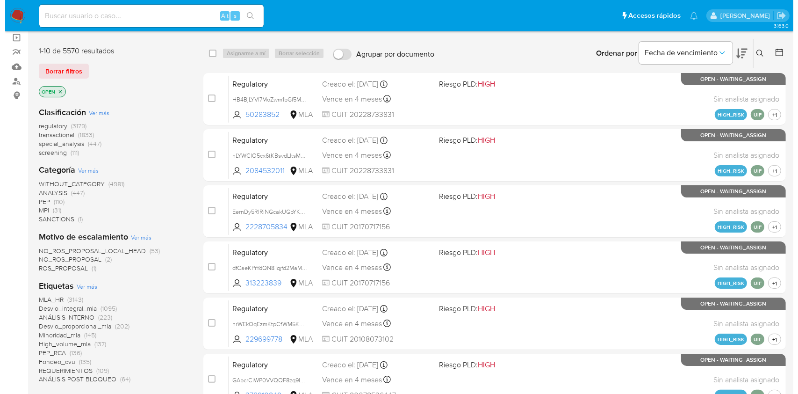
scroll to position [251, 0]
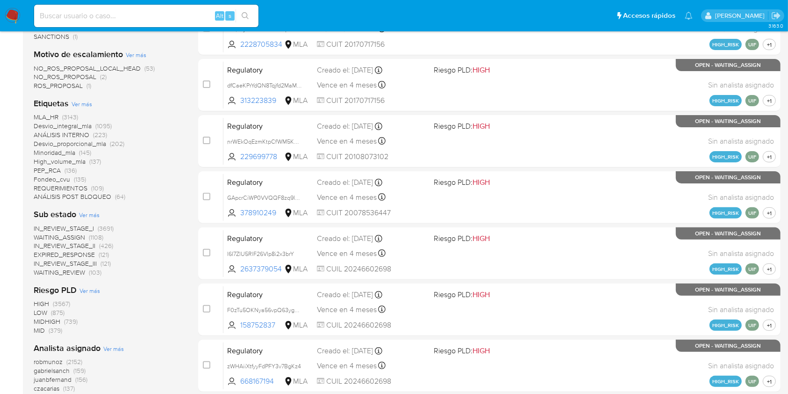
click at [120, 342] on div "Analista asignado Ver más robmunoz (2152) gabrielsanch (159) juanbfernand (156)…" at bounding box center [109, 393] width 150 height 103
click at [120, 344] on span "Ver más" at bounding box center [113, 348] width 21 height 8
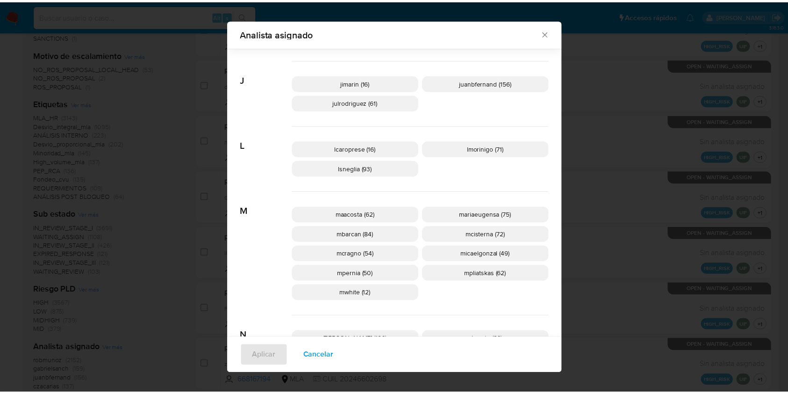
scroll to position [379, 0]
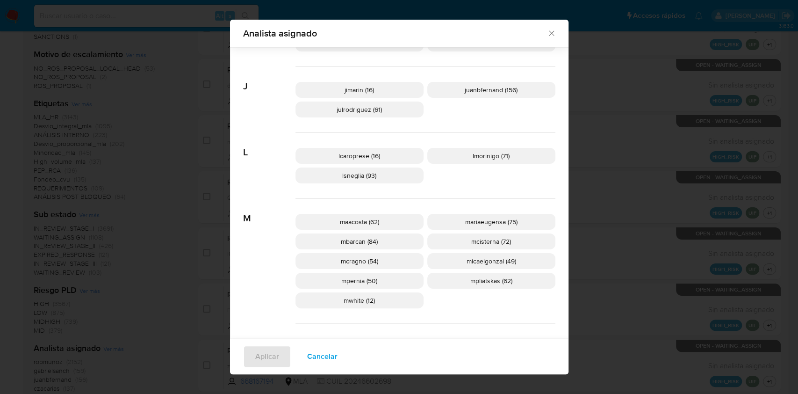
click at [549, 33] on icon "Cerrar" at bounding box center [551, 33] width 5 height 5
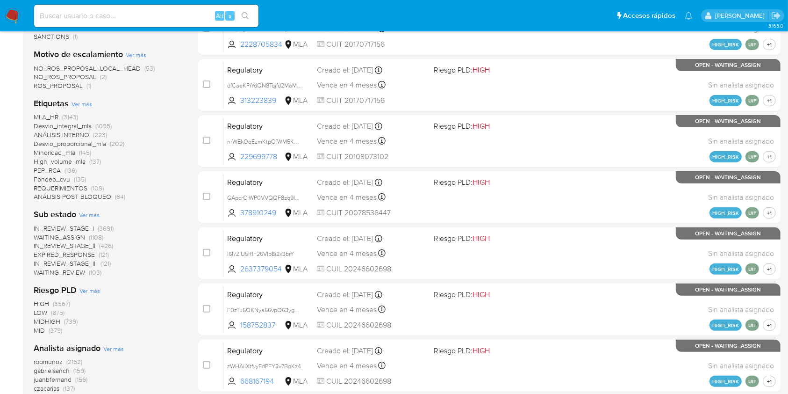
click at [180, 19] on input at bounding box center [146, 16] width 224 height 12
paste input "vQ2Yt5gZ7SYRtSZEq153csqe"
type input "vQ2Yt5gZ7SYRtSZEq153csqe"
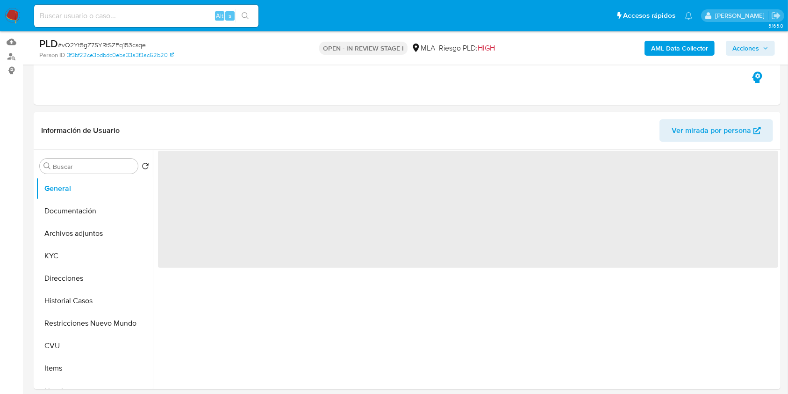
scroll to position [116, 0]
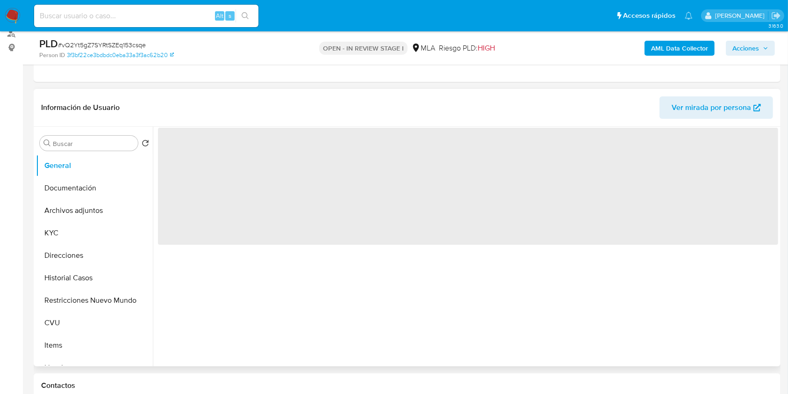
select select "10"
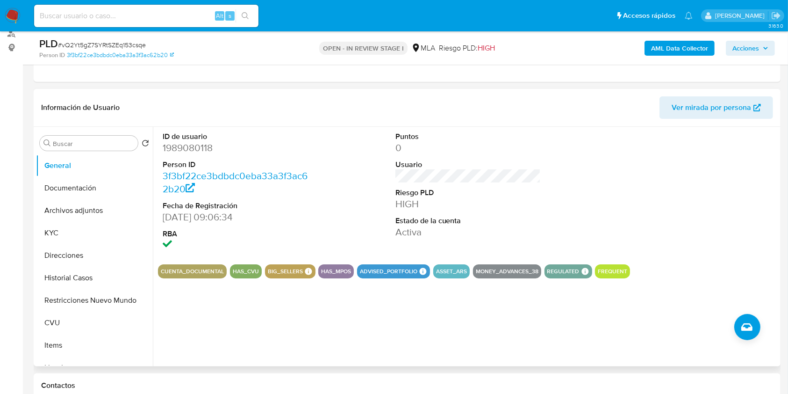
click at [196, 141] on dd "1989080118" at bounding box center [236, 147] width 146 height 13
copy dd "1989080118"
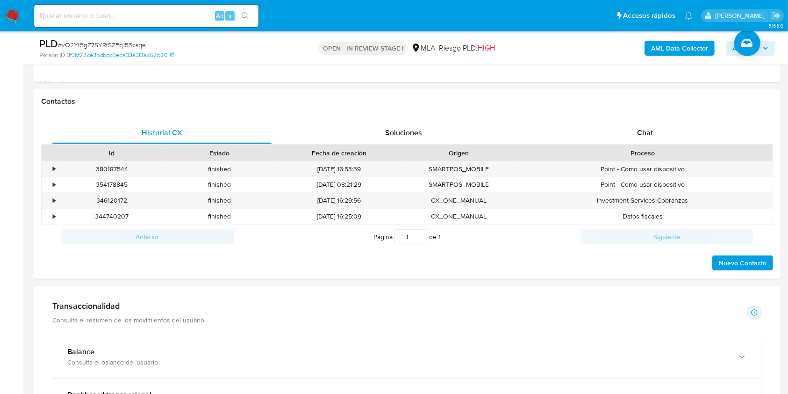
scroll to position [392, 0]
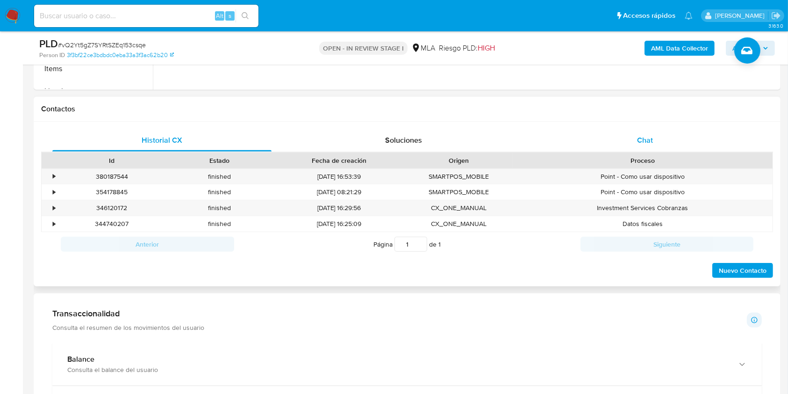
click at [634, 149] on div "Chat" at bounding box center [645, 140] width 219 height 22
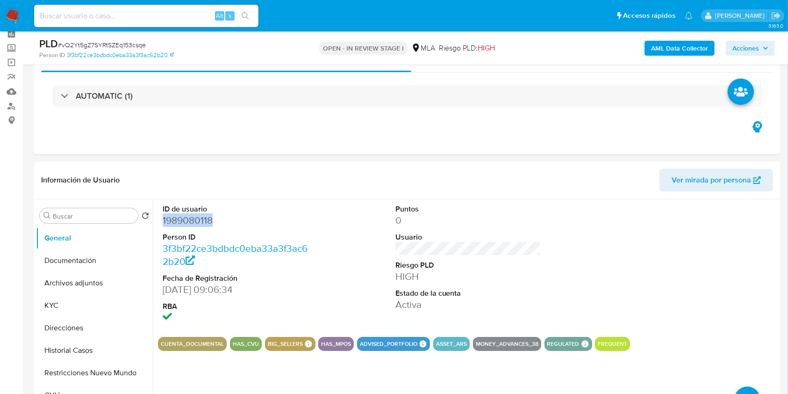
scroll to position [41, 0]
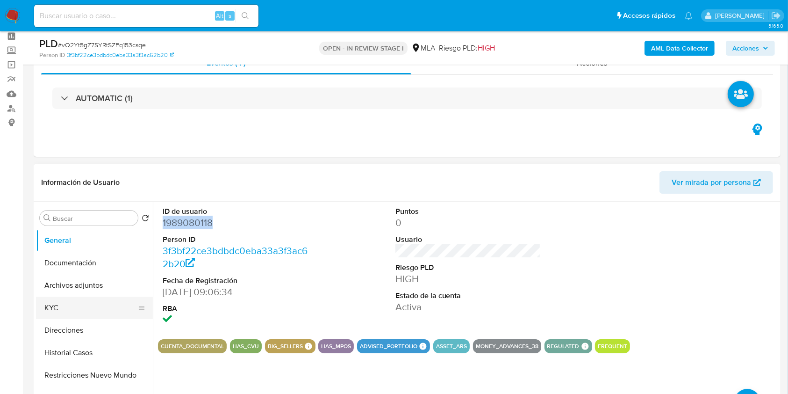
click at [64, 310] on button "KYC" at bounding box center [90, 307] width 109 height 22
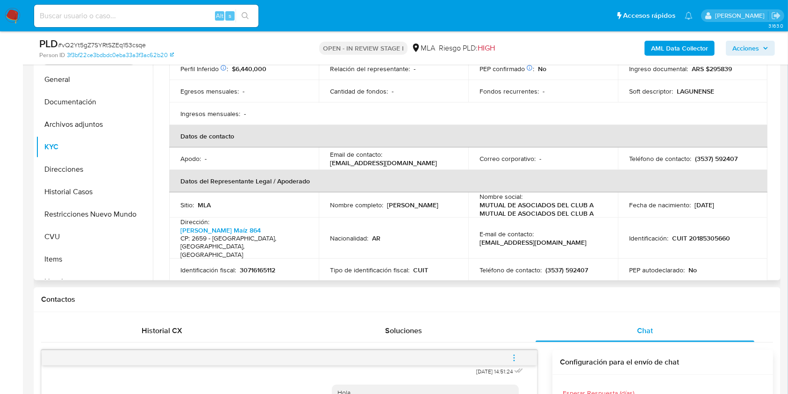
scroll to position [175, 0]
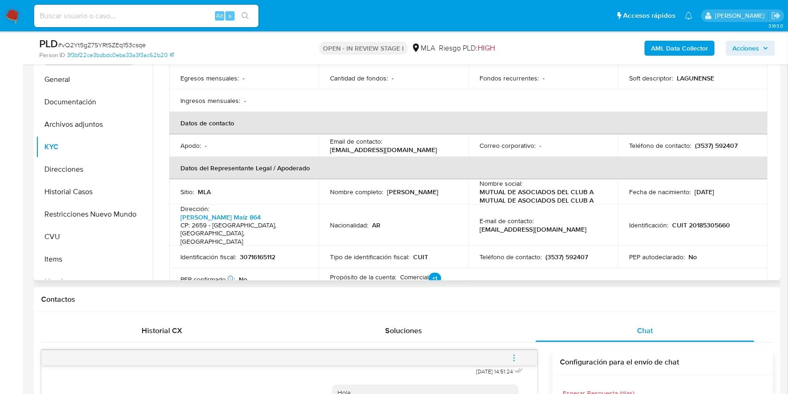
click at [726, 141] on p "(3537) 592407" at bounding box center [716, 145] width 43 height 8
copy p "592407"
drag, startPoint x: 427, startPoint y: 133, endPoint x: 321, endPoint y: 135, distance: 106.6
click at [321, 135] on td "Email de contacto : carolina_adm@cabsam.com.ar" at bounding box center [394, 145] width 150 height 22
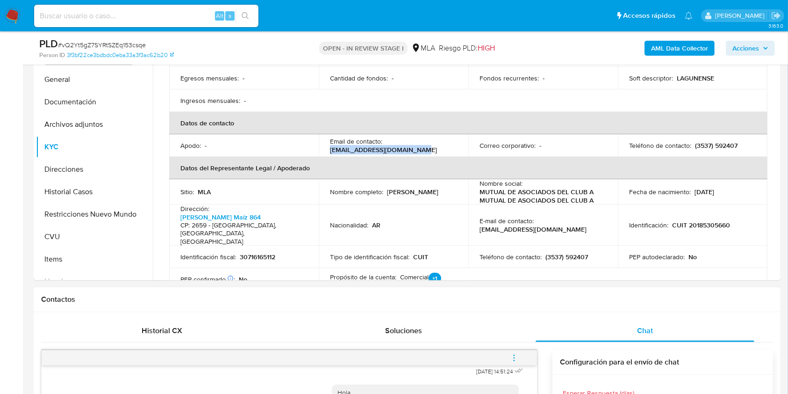
copy p "carolina_adm@cabsam.com.ar"
click at [82, 125] on button "Archivos adjuntos" at bounding box center [90, 124] width 109 height 22
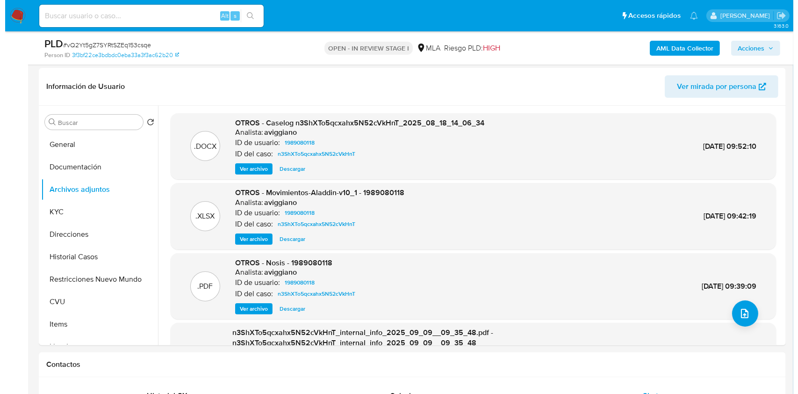
scroll to position [131, 0]
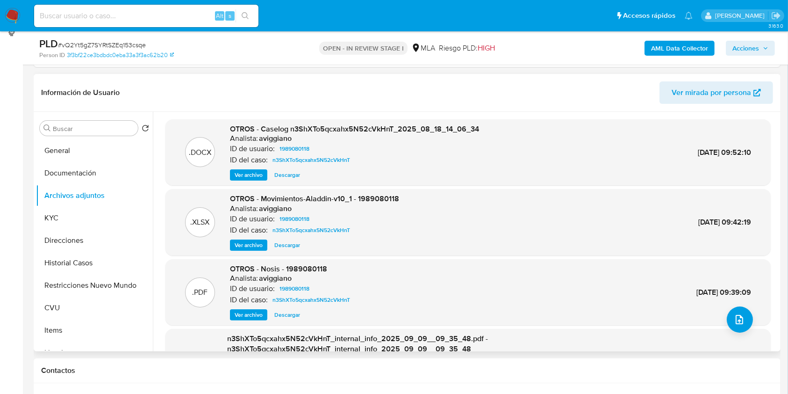
click at [255, 171] on span "Ver archivo" at bounding box center [249, 174] width 28 height 9
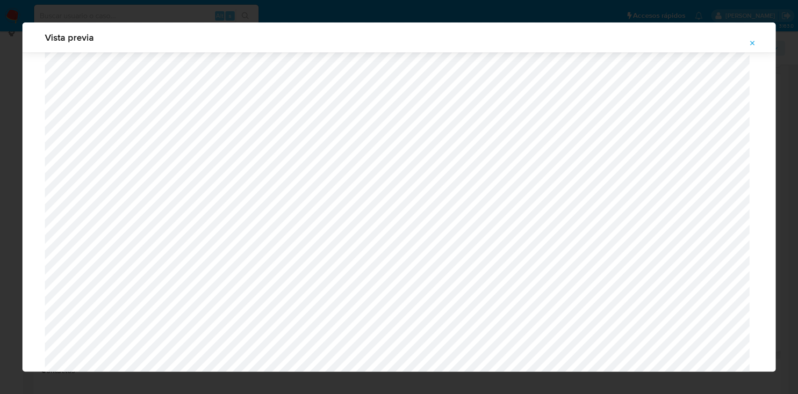
scroll to position [744, 0]
click at [758, 43] on button "Attachment preview" at bounding box center [752, 43] width 21 height 15
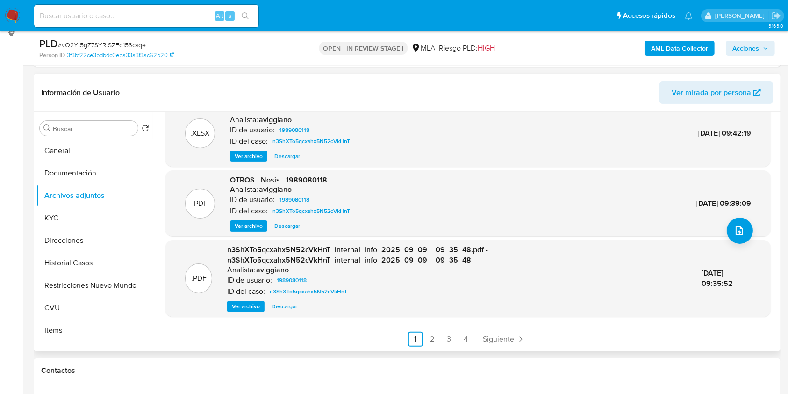
scroll to position [0, 0]
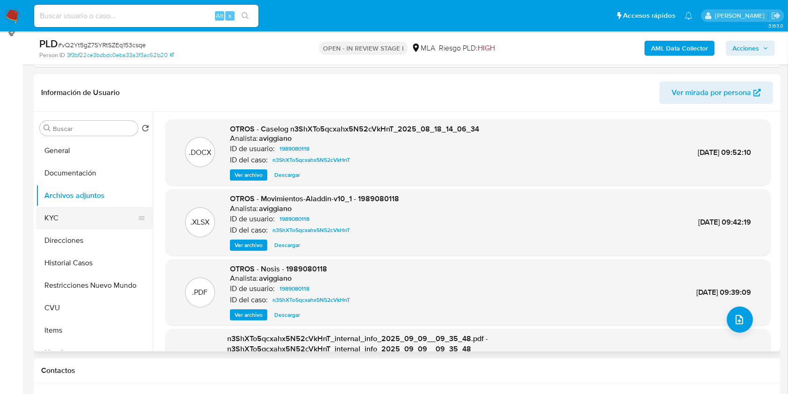
click at [74, 219] on button "KYC" at bounding box center [90, 218] width 109 height 22
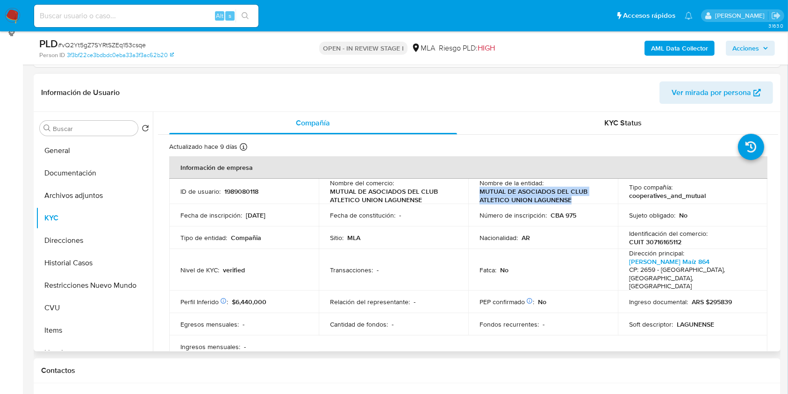
drag, startPoint x: 579, startPoint y: 200, endPoint x: 477, endPoint y: 194, distance: 102.1
click at [480, 194] on p "MUTUAL DE ASOCIADOS DEL CLUB ATLETICO UNION LAGUNENSE" at bounding box center [541, 195] width 123 height 17
copy p "MUTUAL DE ASOCIADOS DEL CLUB ATLETICO UNION LAGUNENSE"
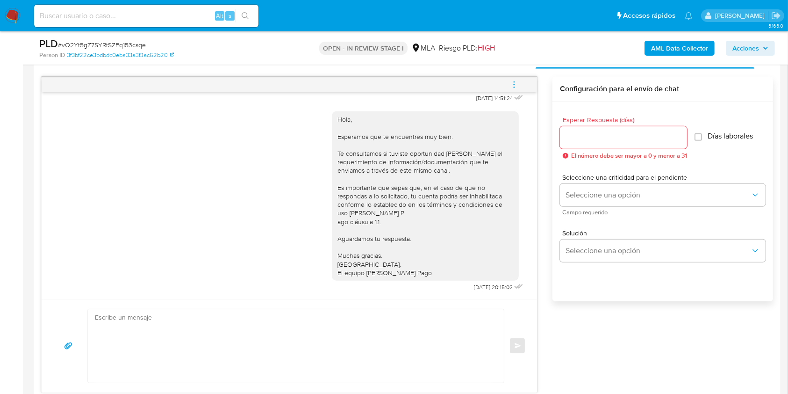
click at [526, 261] on div "17/09/2025 14:51:24 Hola, Esperamos que te encuentres muy bien. Te consultamos …" at bounding box center [290, 195] width 496 height 207
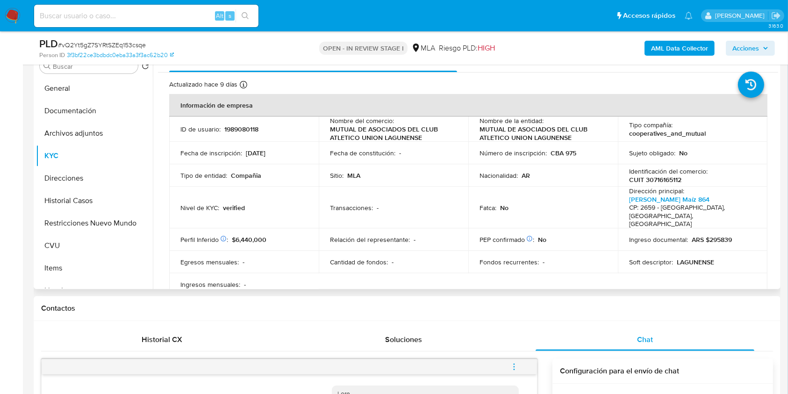
scroll to position [191, 0]
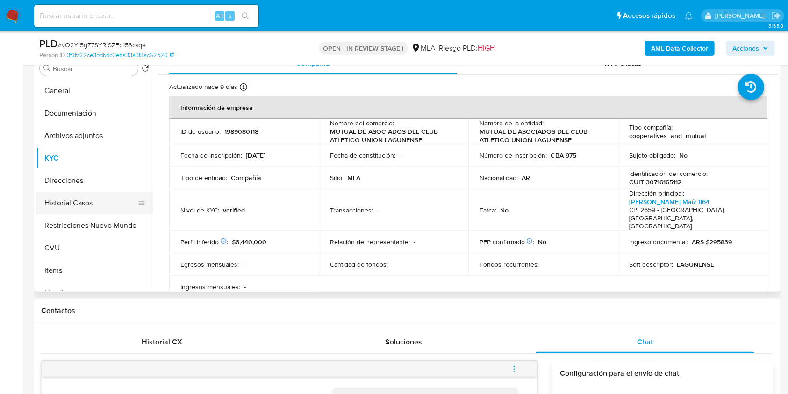
click at [73, 201] on button "Historial Casos" at bounding box center [90, 203] width 109 height 22
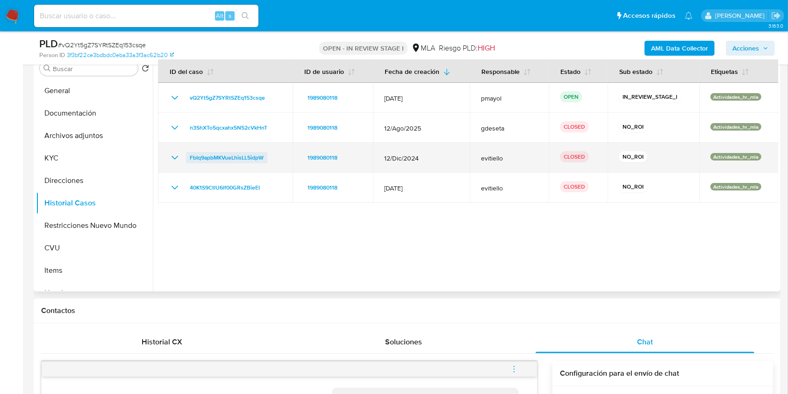
click at [258, 152] on span "FbIq9apbMKVueLhisLL5idpW" at bounding box center [227, 157] width 74 height 11
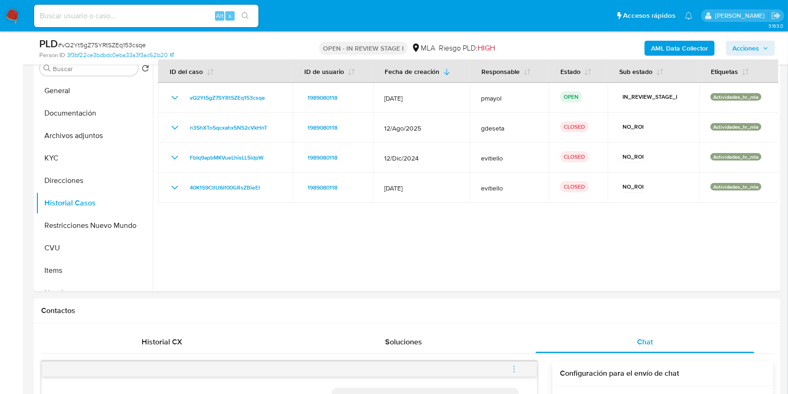
click at [13, 16] on img at bounding box center [13, 16] width 16 height 16
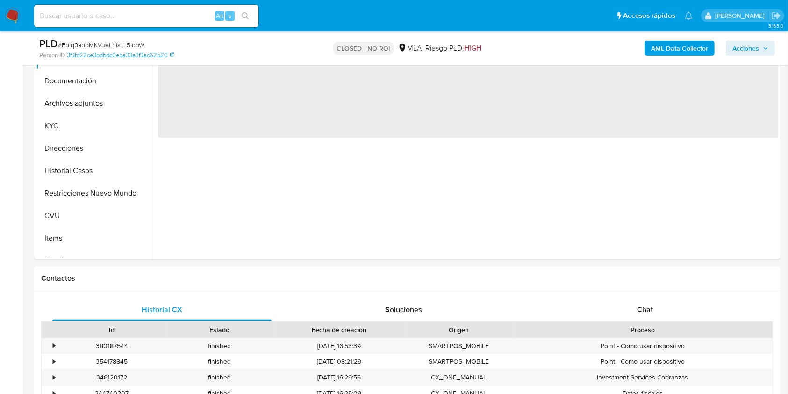
select select "10"
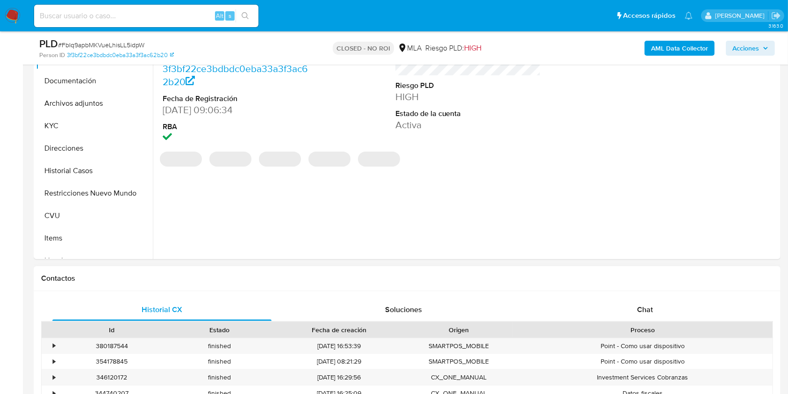
scroll to position [242, 0]
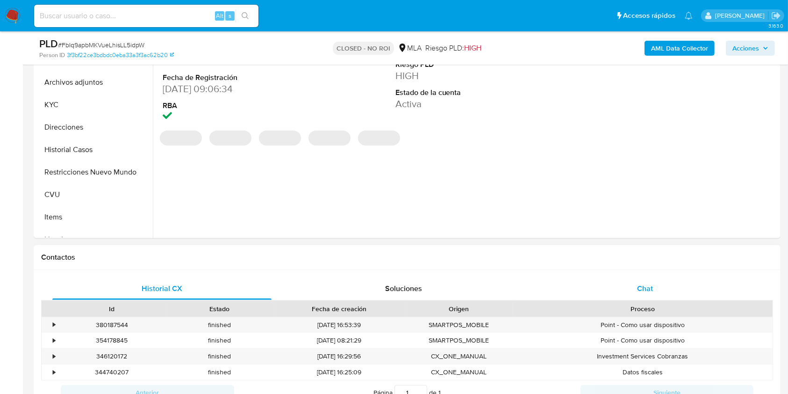
click at [627, 296] on div "Chat" at bounding box center [645, 288] width 219 height 22
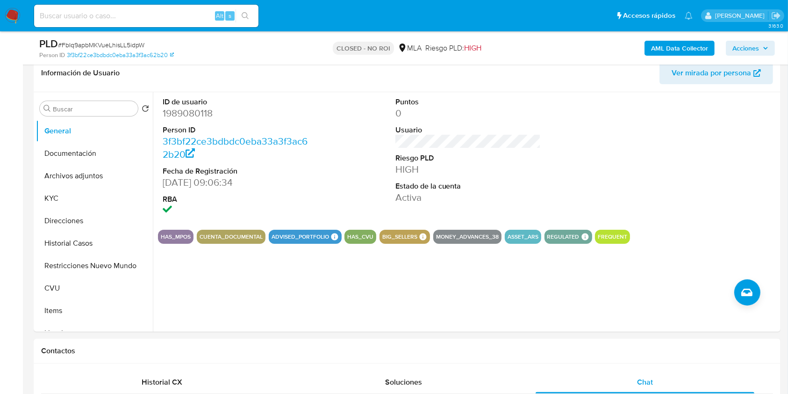
scroll to position [62, 0]
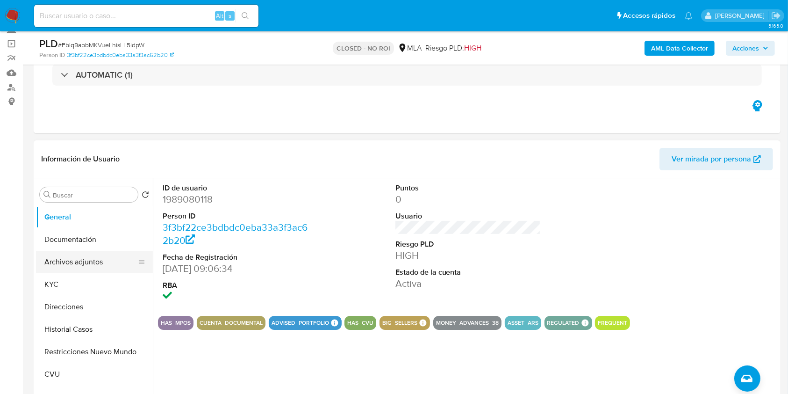
click at [84, 262] on button "Archivos adjuntos" at bounding box center [90, 262] width 109 height 22
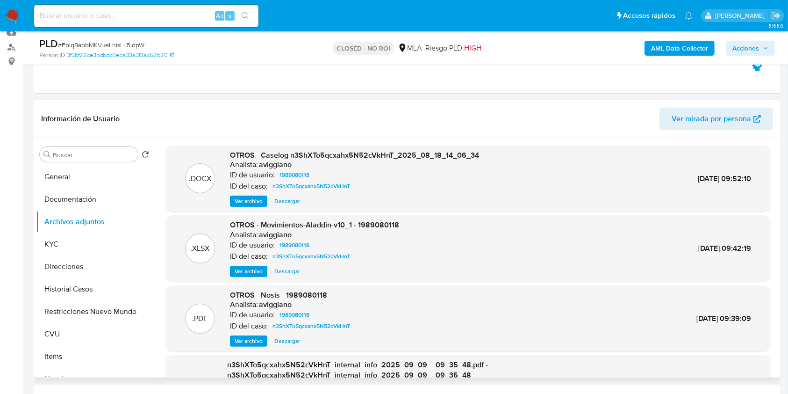
scroll to position [88, 0]
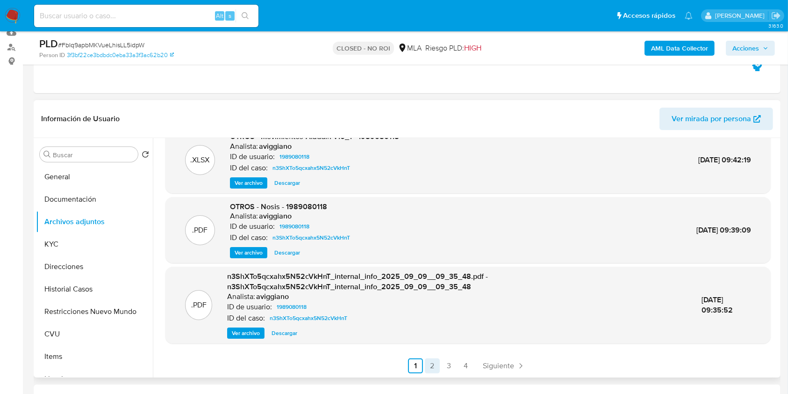
click at [433, 361] on link "2" at bounding box center [432, 365] width 15 height 15
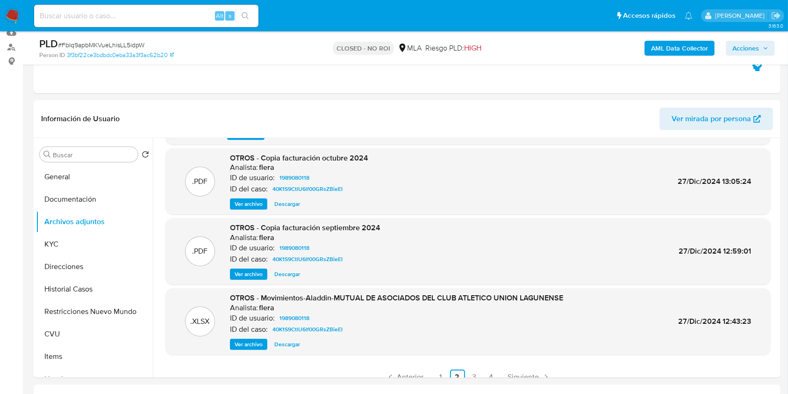
scroll to position [79, 0]
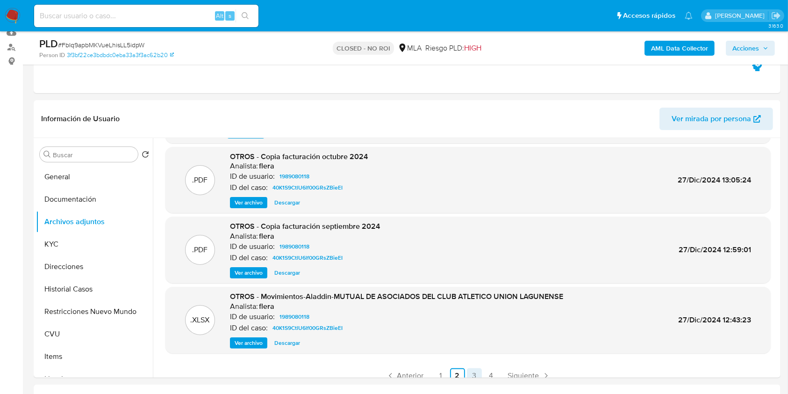
click at [475, 374] on link "3" at bounding box center [474, 375] width 15 height 15
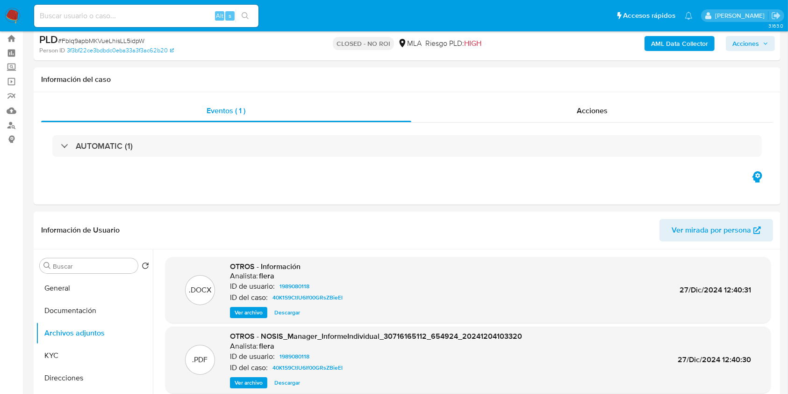
scroll to position [0, 0]
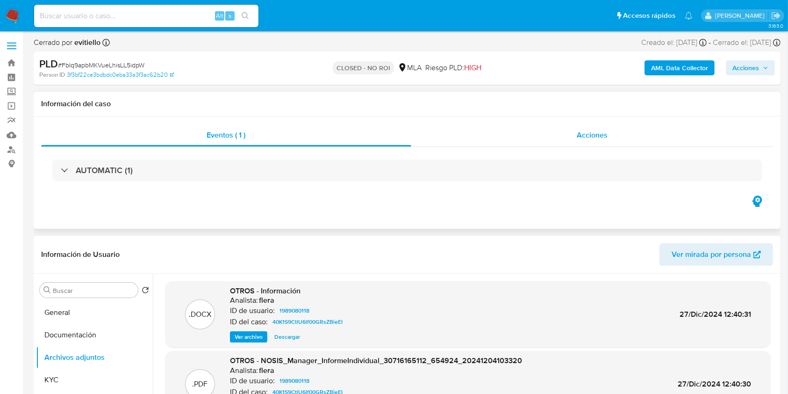
click at [609, 124] on div "Acciones" at bounding box center [592, 135] width 362 height 22
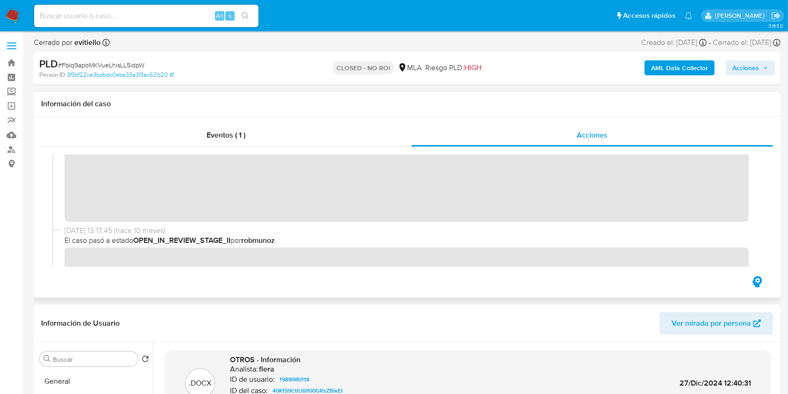
scroll to position [209, 0]
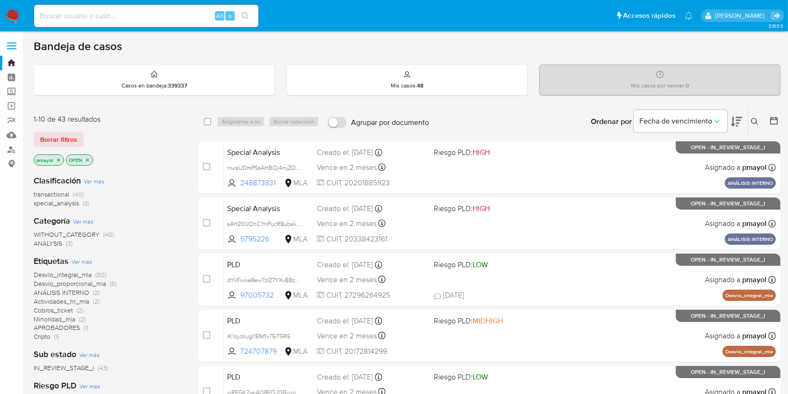
click at [175, 17] on input at bounding box center [146, 16] width 224 height 12
paste input "0Bu4CNaKmVYFM3LXAzfhJ0Po"
type input "0Bu4CNaKmVYFM3LXAzfhJ0Po"
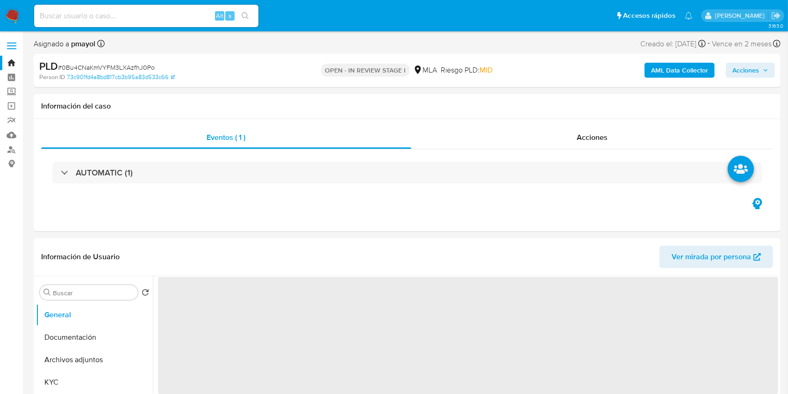
select select "10"
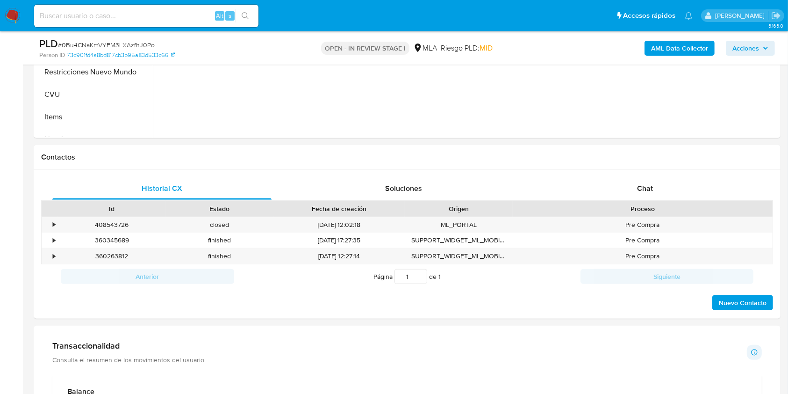
scroll to position [459, 0]
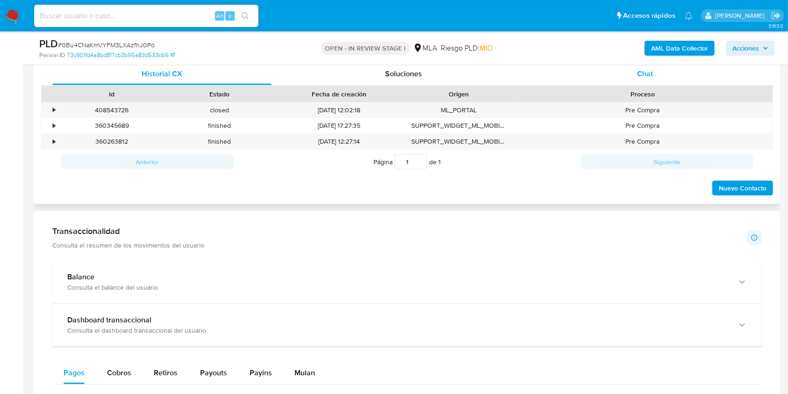
click at [672, 73] on div "Chat" at bounding box center [645, 74] width 219 height 22
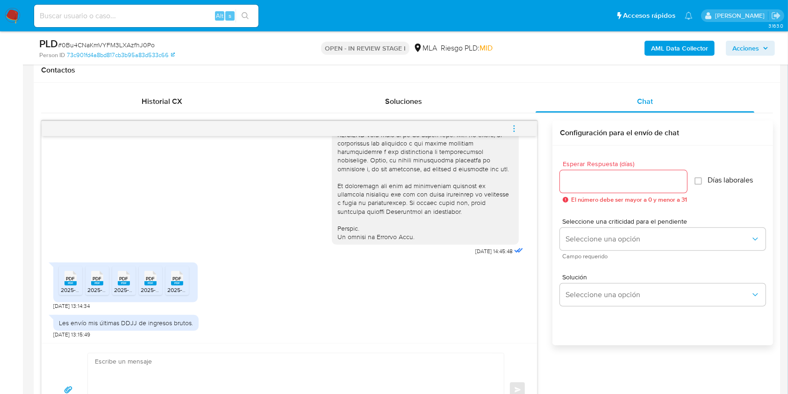
scroll to position [435, 0]
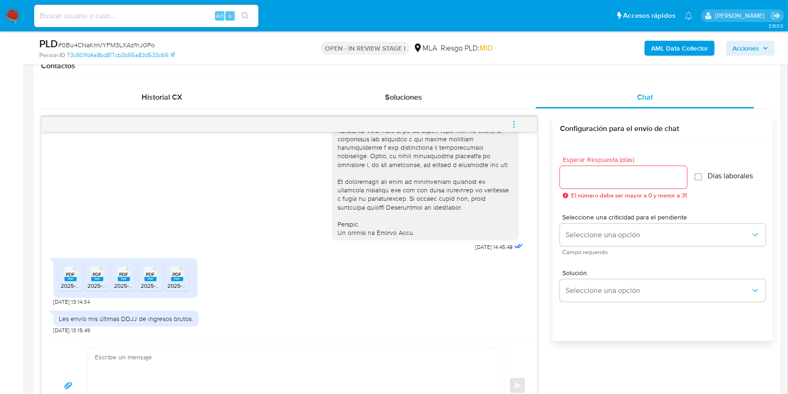
click at [64, 282] on span "2025-06.pdf" at bounding box center [76, 286] width 31 height 8
click at [101, 282] on span "2025-07.pdf" at bounding box center [102, 286] width 30 height 8
click at [119, 280] on rect at bounding box center [124, 279] width 12 height 4
click at [152, 279] on rect at bounding box center [150, 279] width 12 height 4
click at [175, 279] on rect at bounding box center [177, 279] width 12 height 4
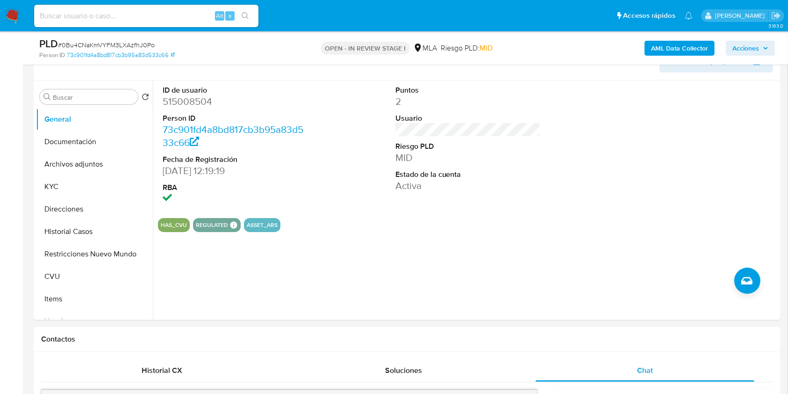
scroll to position [131, 0]
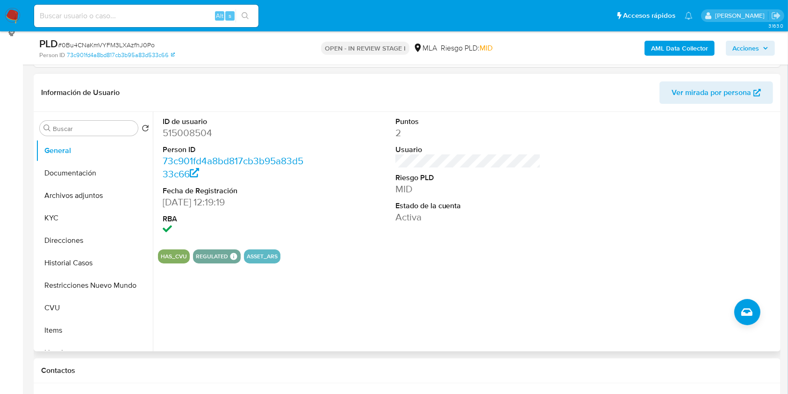
click at [174, 136] on dd "515008504" at bounding box center [236, 132] width 146 height 13
copy dd "515008504"
